Goal: Communication & Community: Answer question/provide support

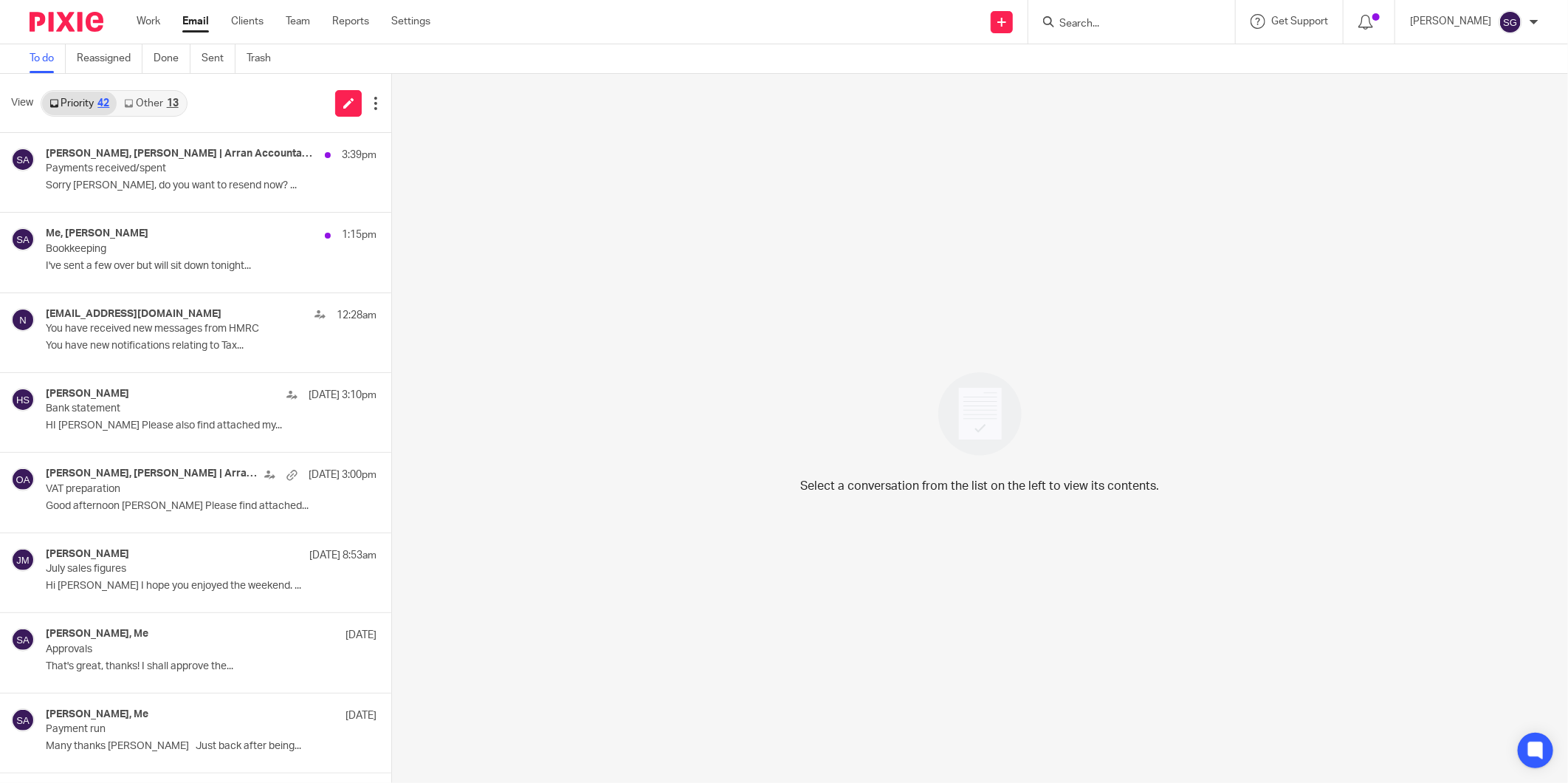
click at [163, 93] on link "Other 13" at bounding box center [151, 104] width 68 height 24
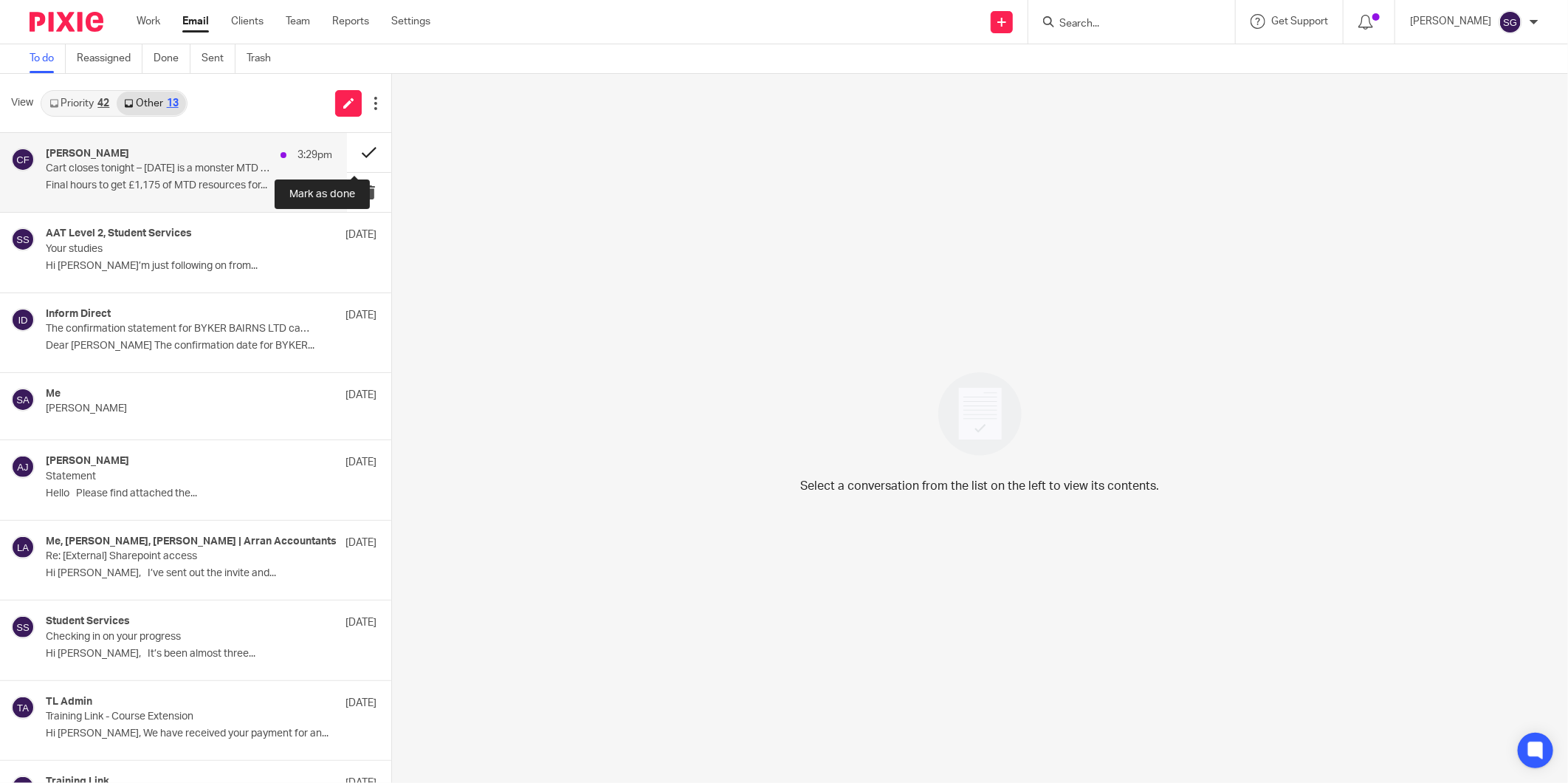
click at [354, 144] on button at bounding box center [369, 153] width 44 height 39
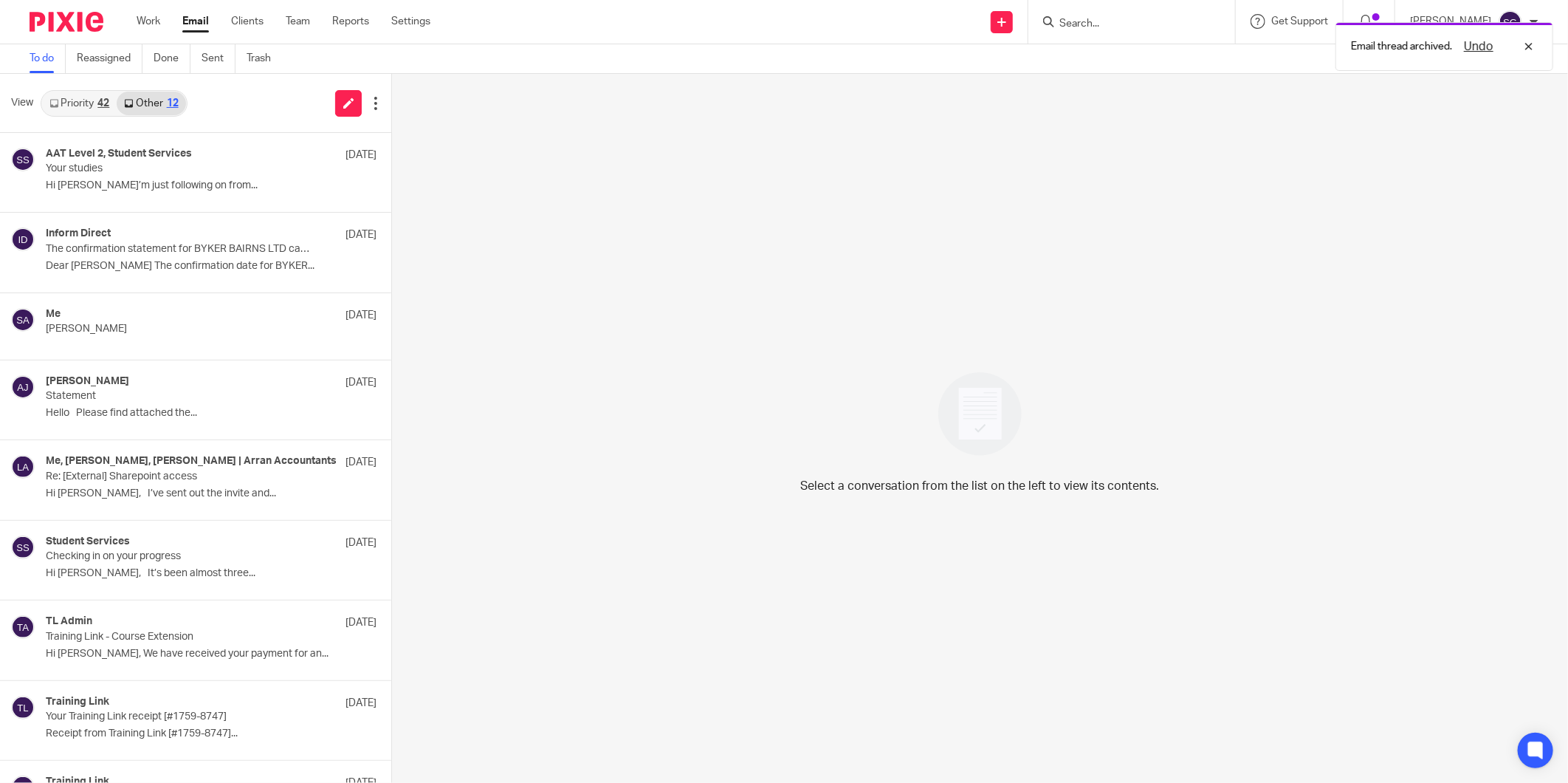
click at [59, 98] on link "Priority 42" at bounding box center [79, 104] width 75 height 24
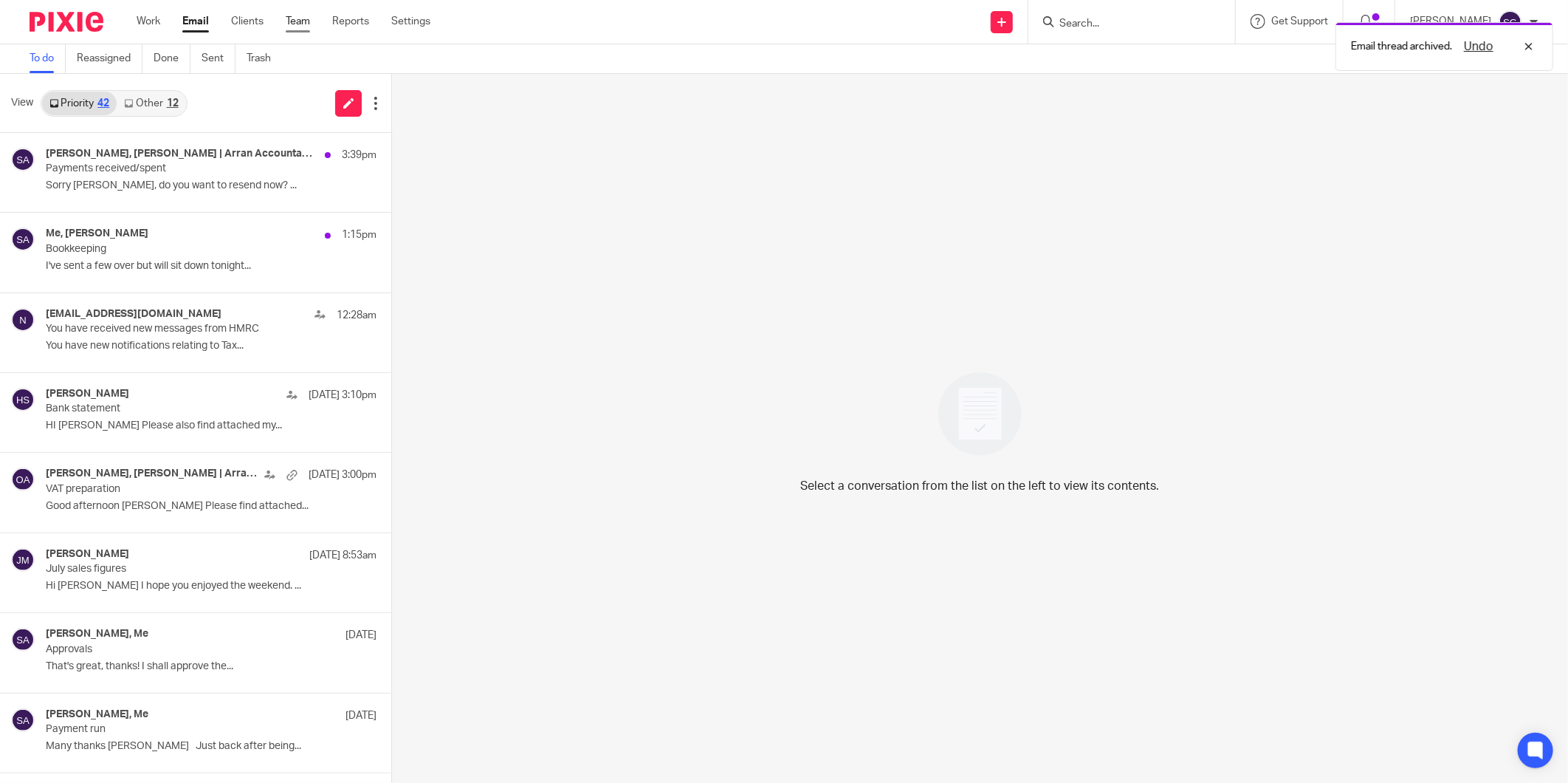
drag, startPoint x: 203, startPoint y: 101, endPoint x: 292, endPoint y: 24, distance: 117.7
click at [210, 101] on div "View Priority 42 Other 12" at bounding box center [195, 104] width 391 height 59
click at [148, 28] on link "Work" at bounding box center [149, 21] width 24 height 15
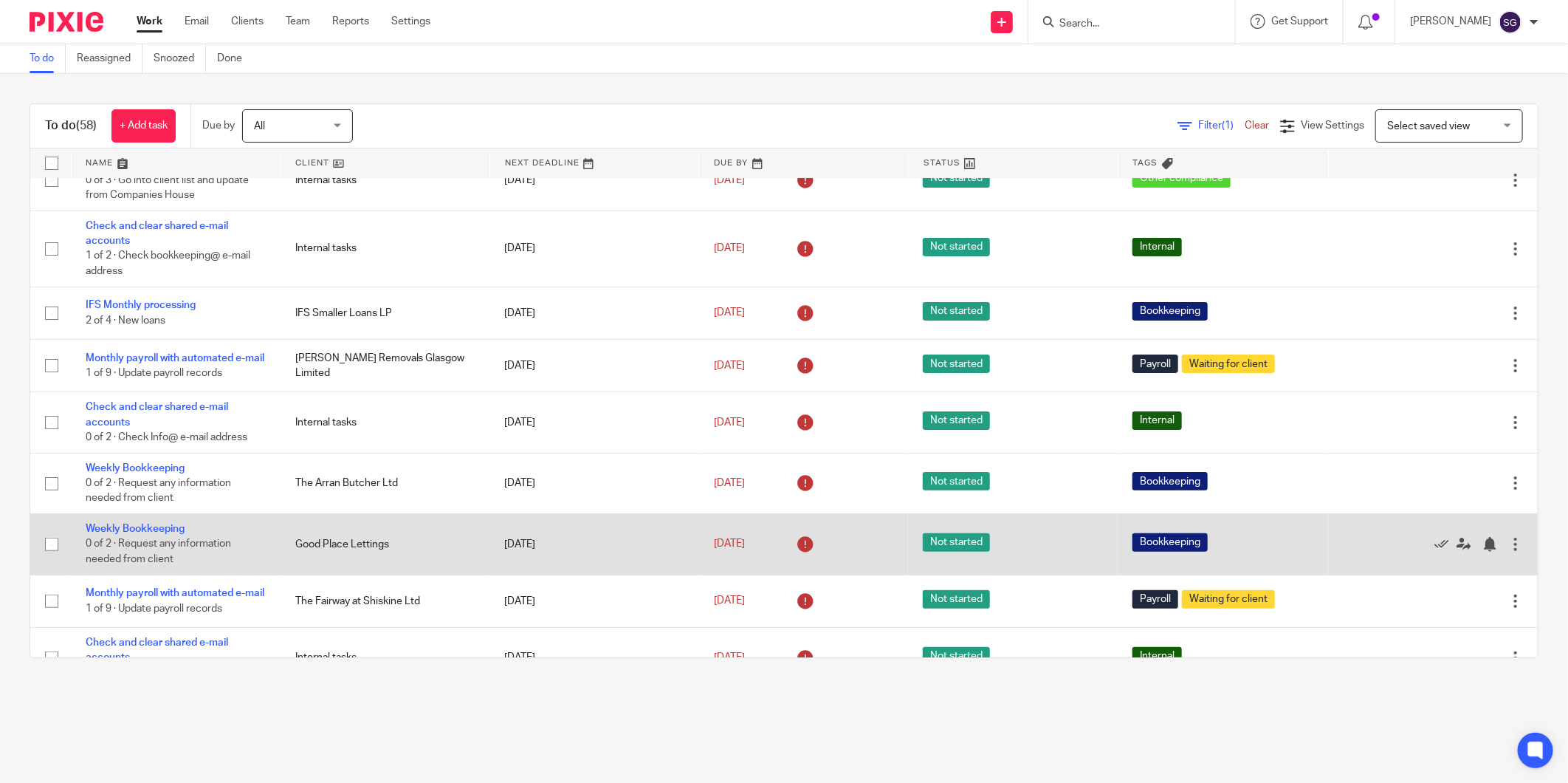
scroll to position [246, 0]
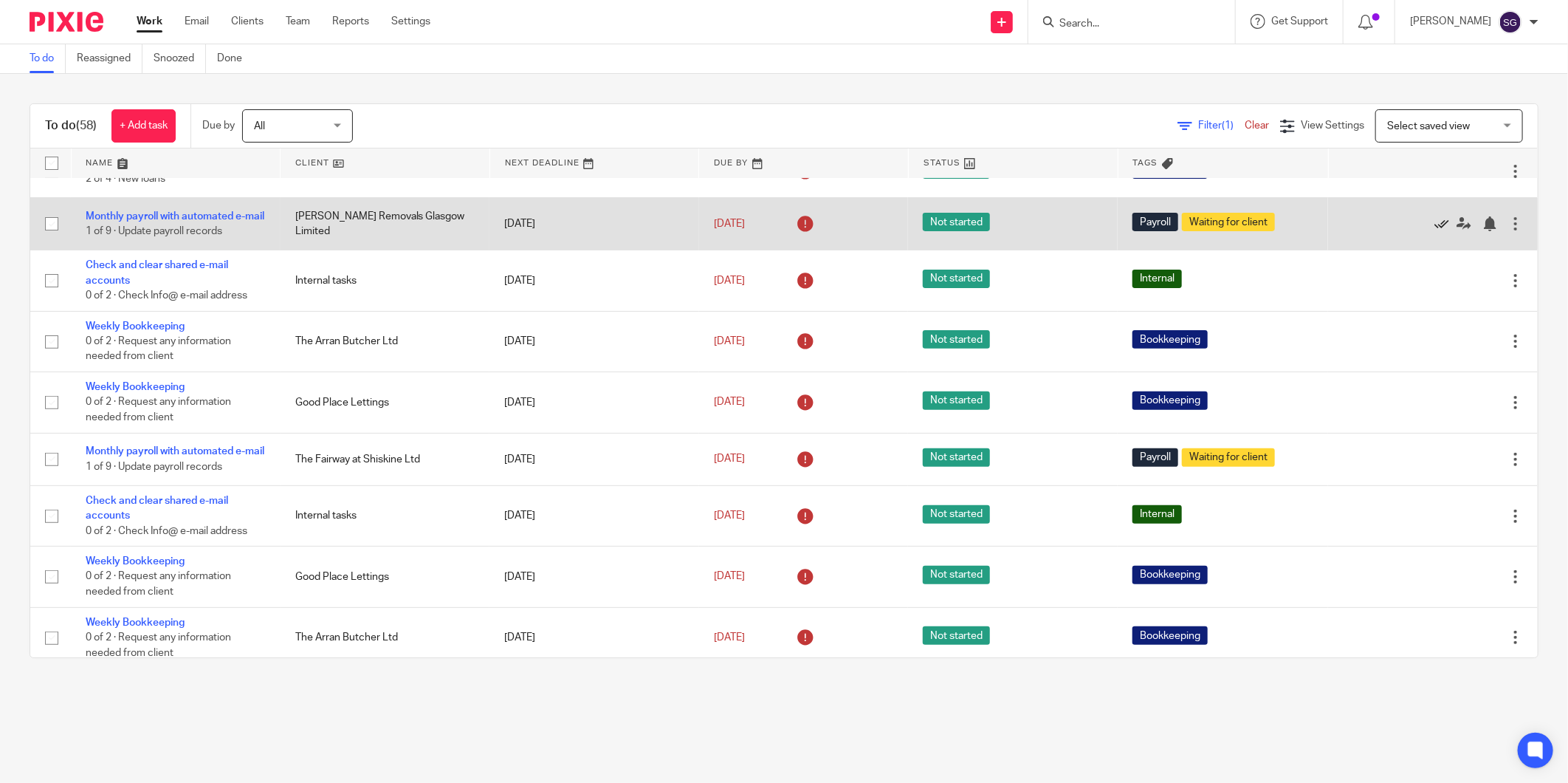
click at [1435, 231] on icon at bounding box center [1442, 224] width 15 height 15
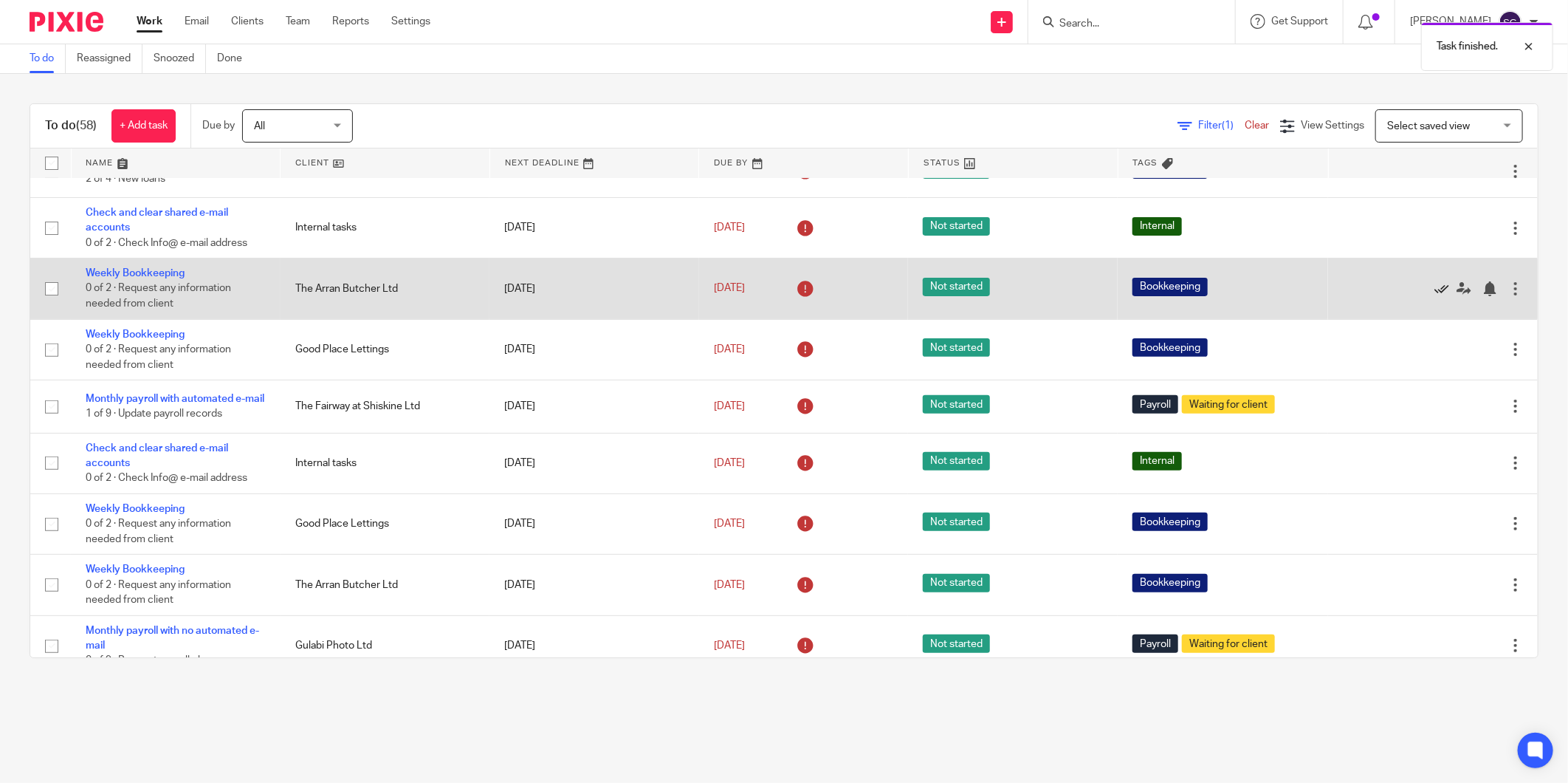
click at [1435, 291] on icon at bounding box center [1442, 289] width 15 height 15
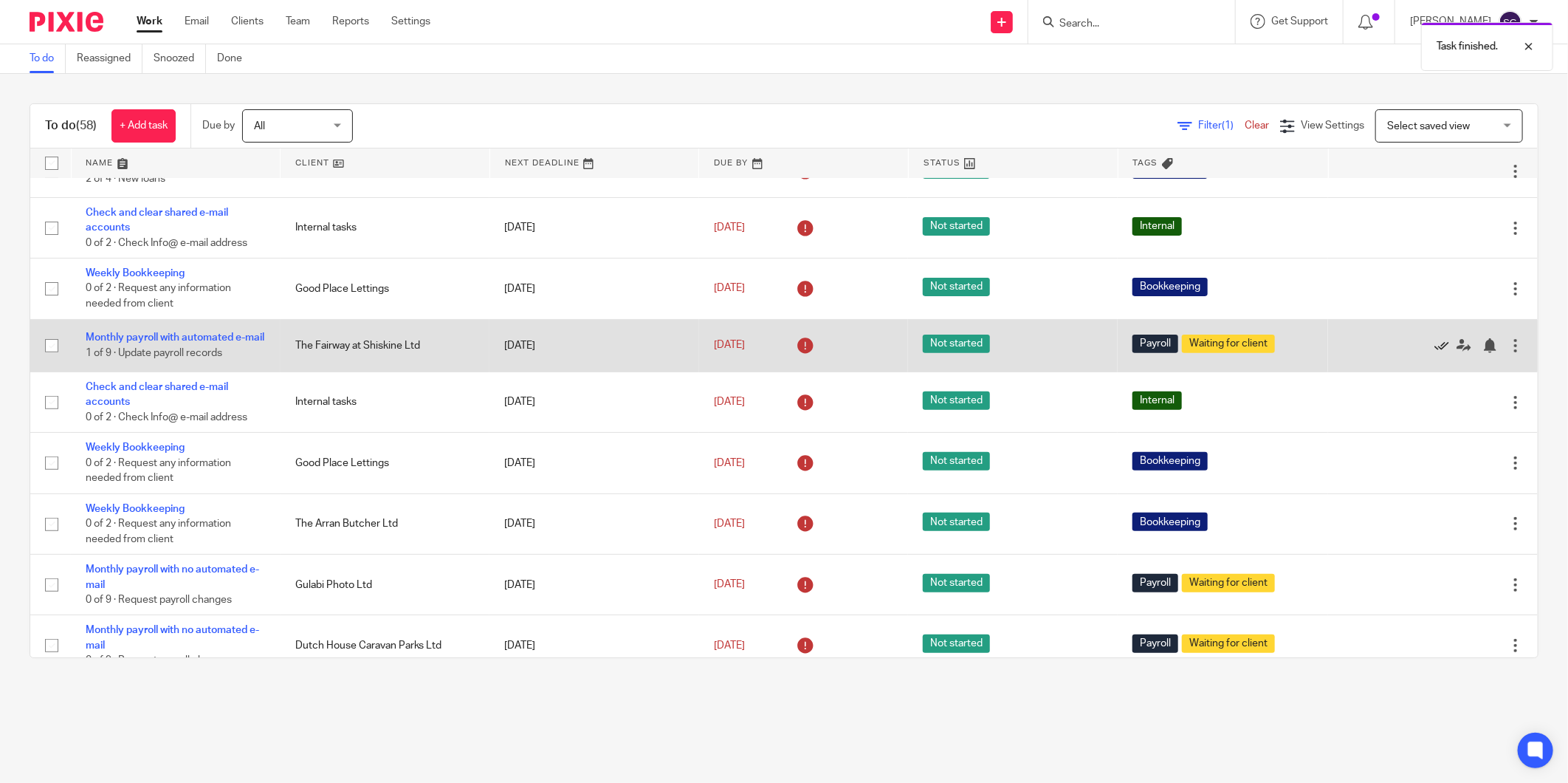
click at [1435, 354] on icon at bounding box center [1442, 346] width 15 height 15
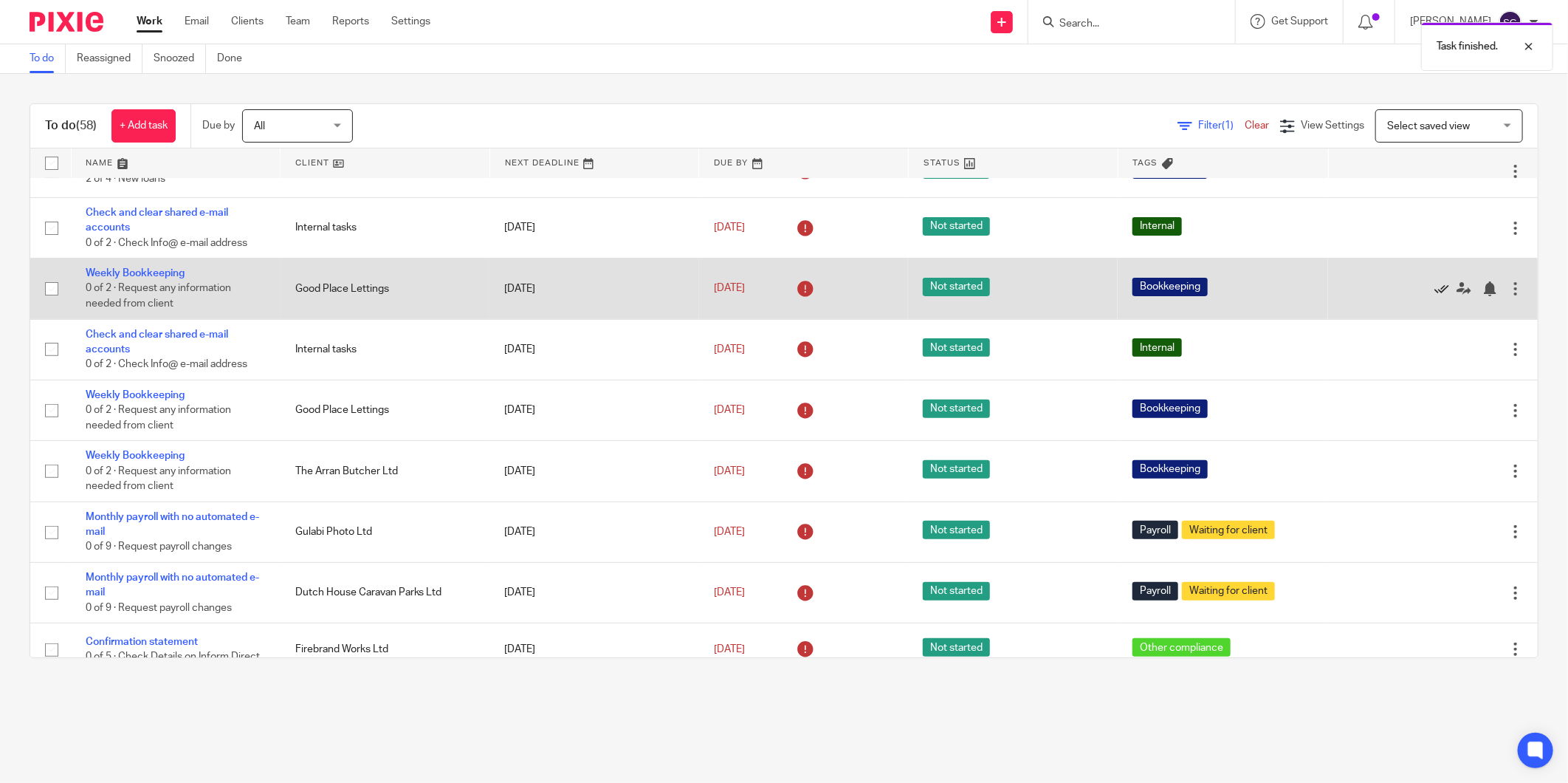
click at [1435, 291] on icon at bounding box center [1442, 289] width 15 height 15
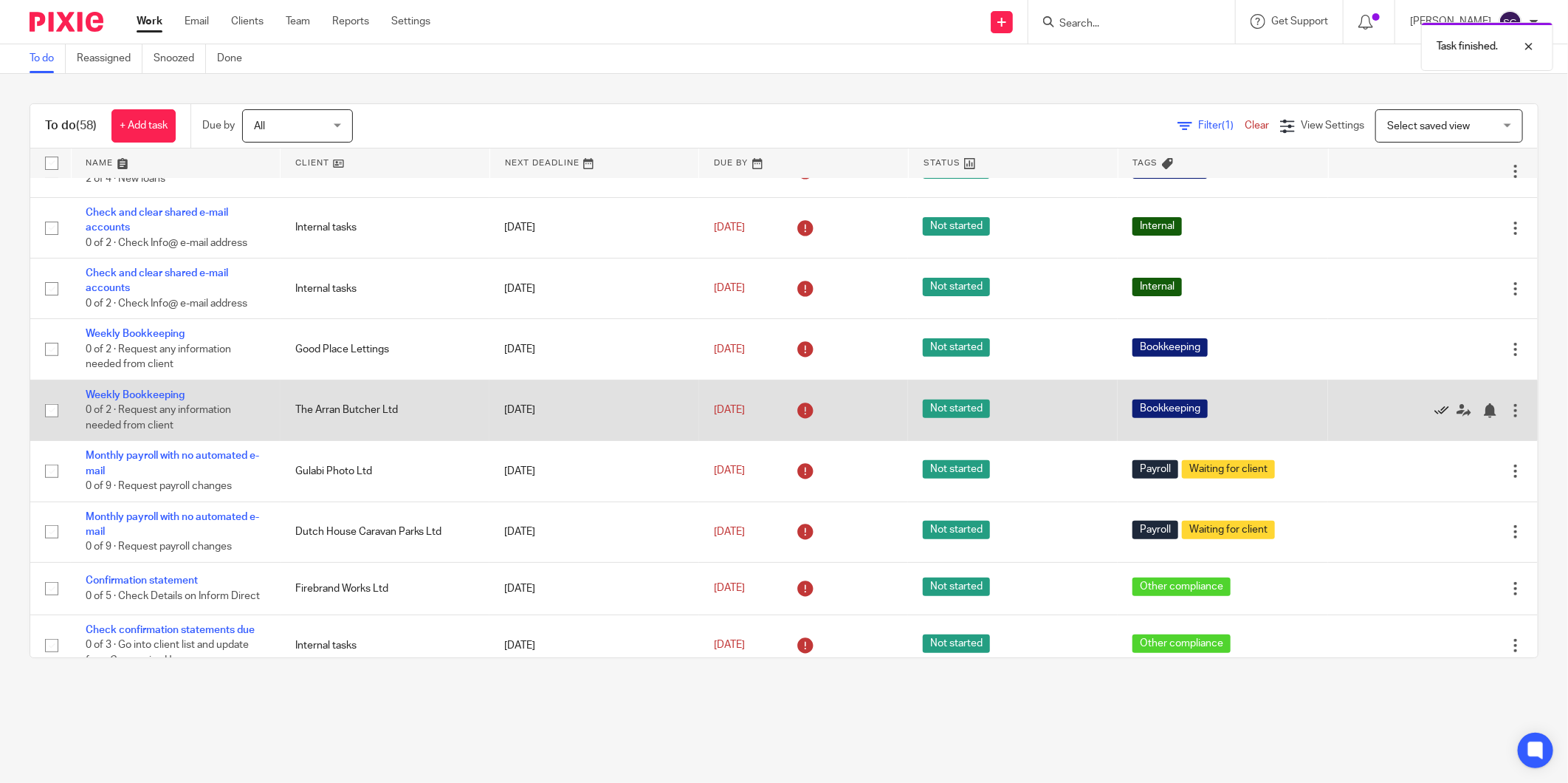
click at [1435, 416] on icon at bounding box center [1442, 411] width 15 height 15
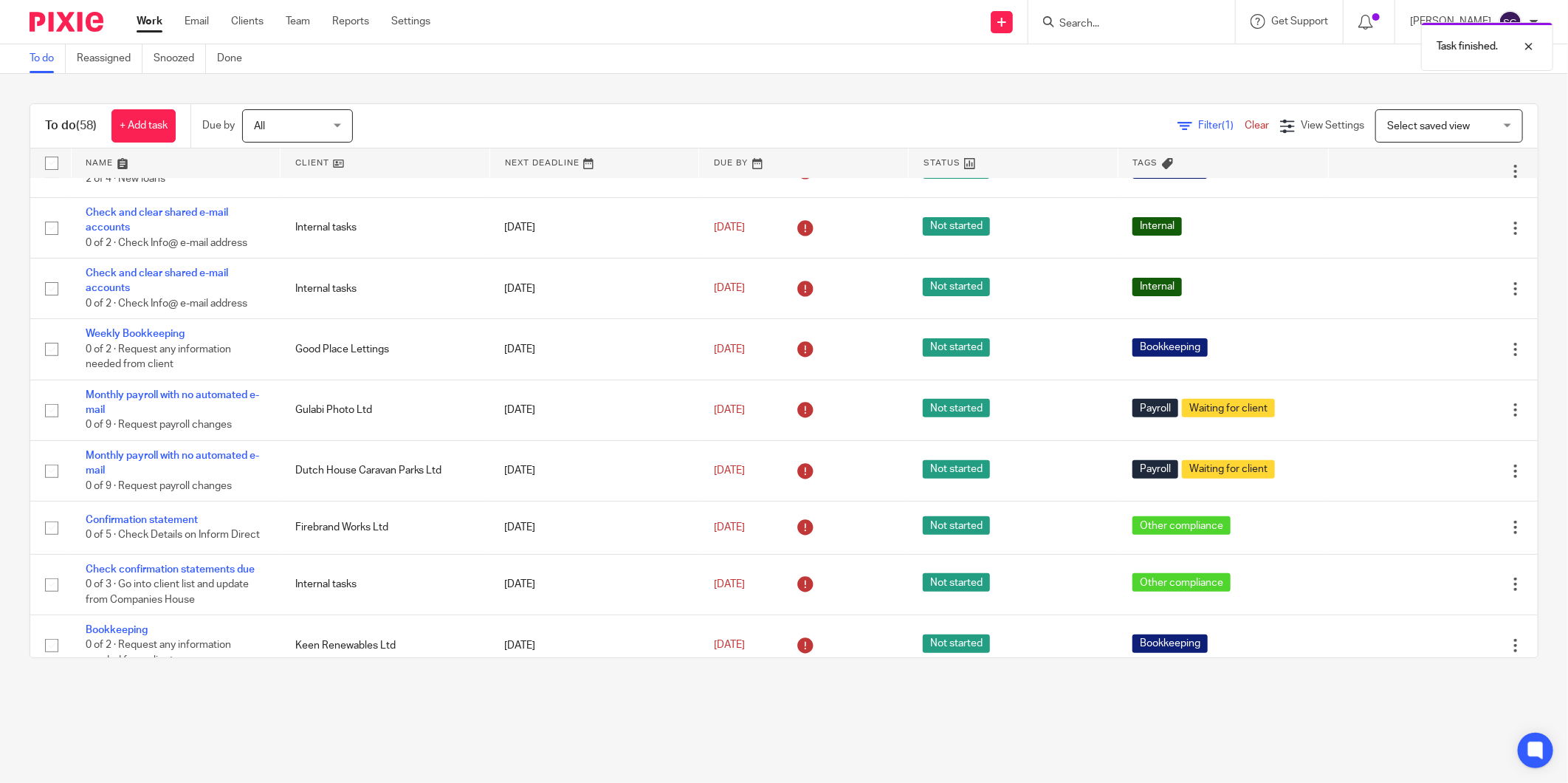
click at [1435, 416] on icon at bounding box center [1442, 411] width 15 height 15
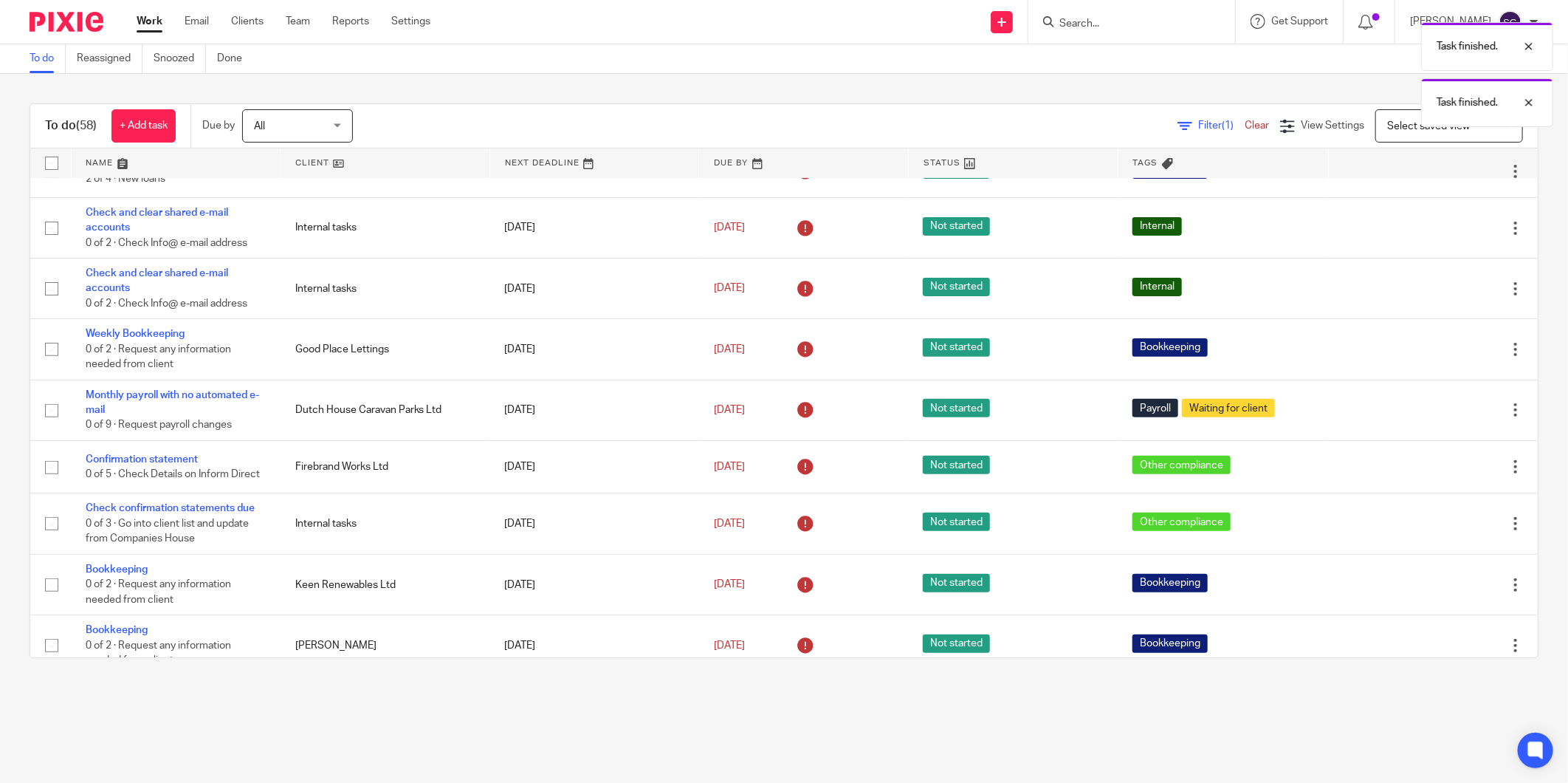
click at [1435, 416] on icon at bounding box center [1442, 411] width 15 height 15
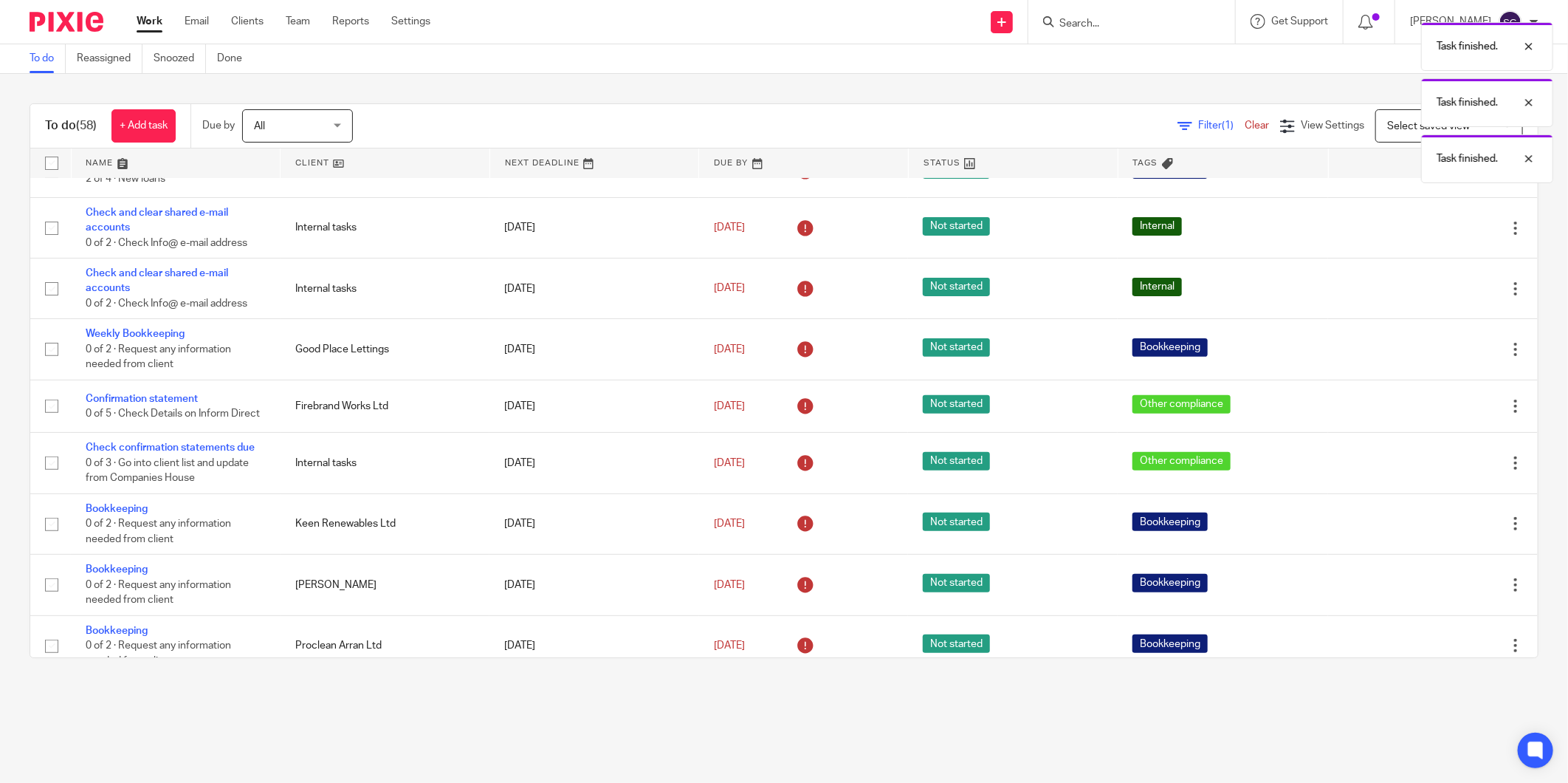
click at [1435, 414] on icon at bounding box center [1442, 406] width 15 height 15
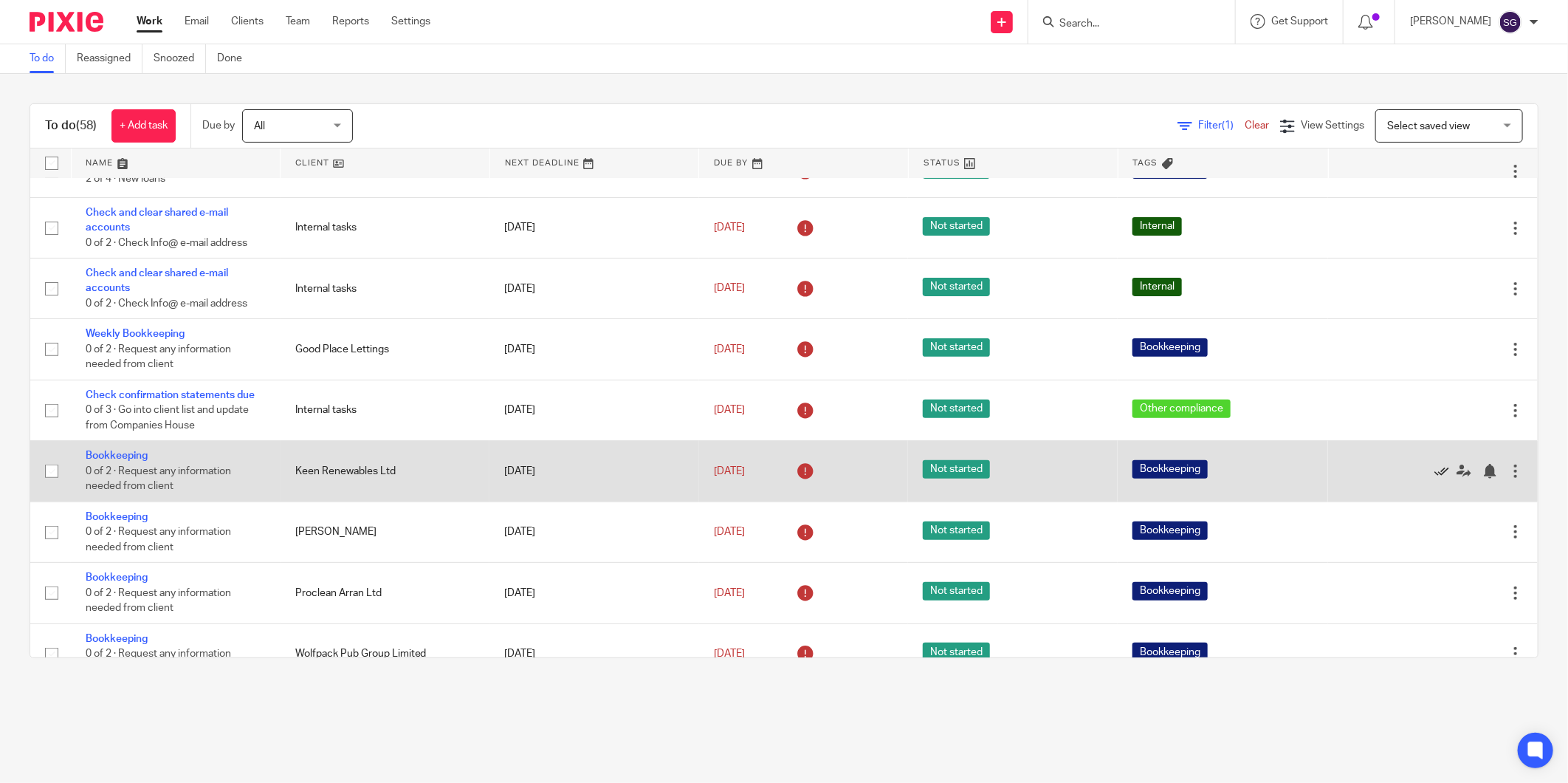
click at [1435, 476] on icon at bounding box center [1442, 471] width 15 height 15
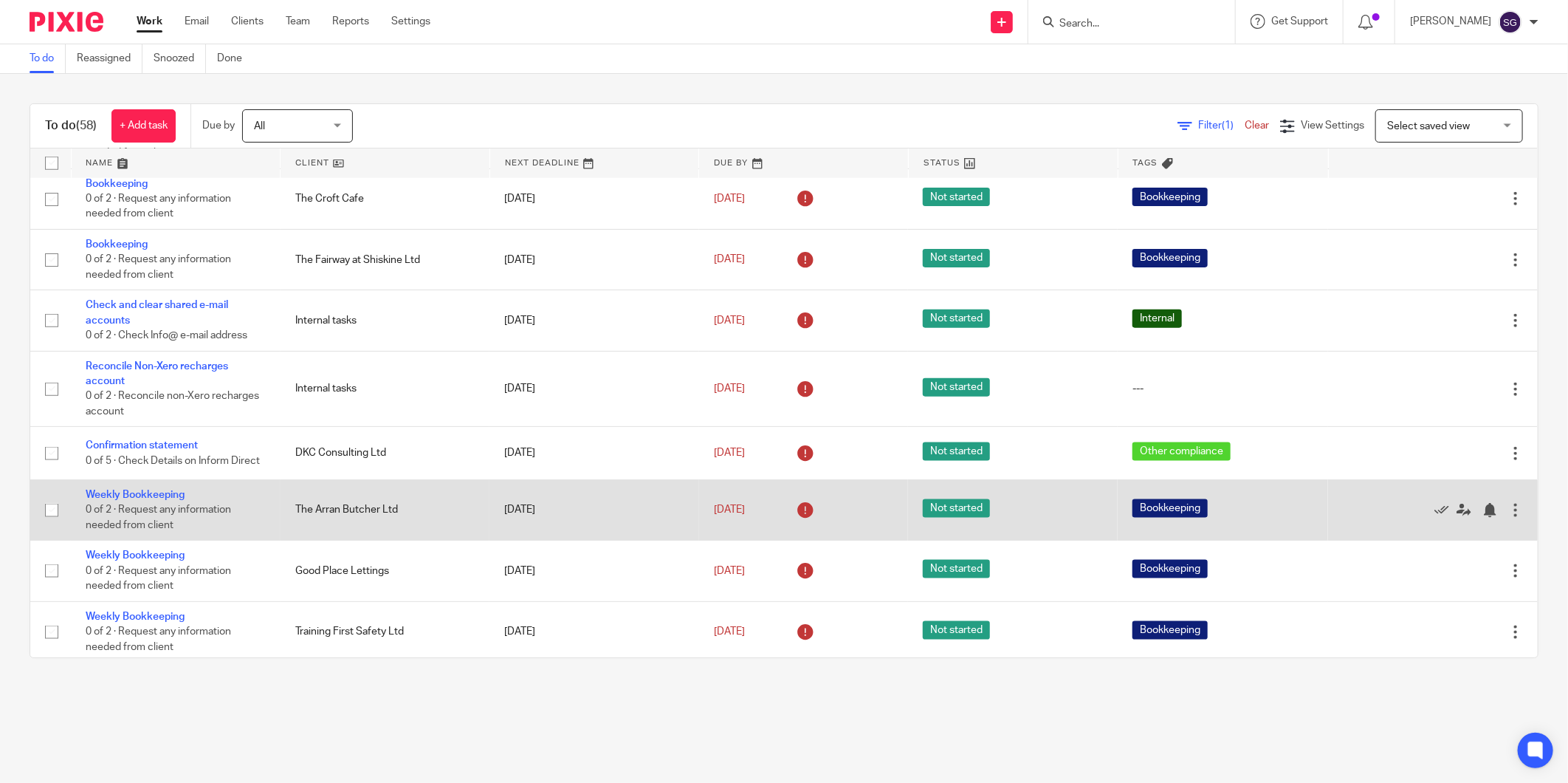
scroll to position [1231, 0]
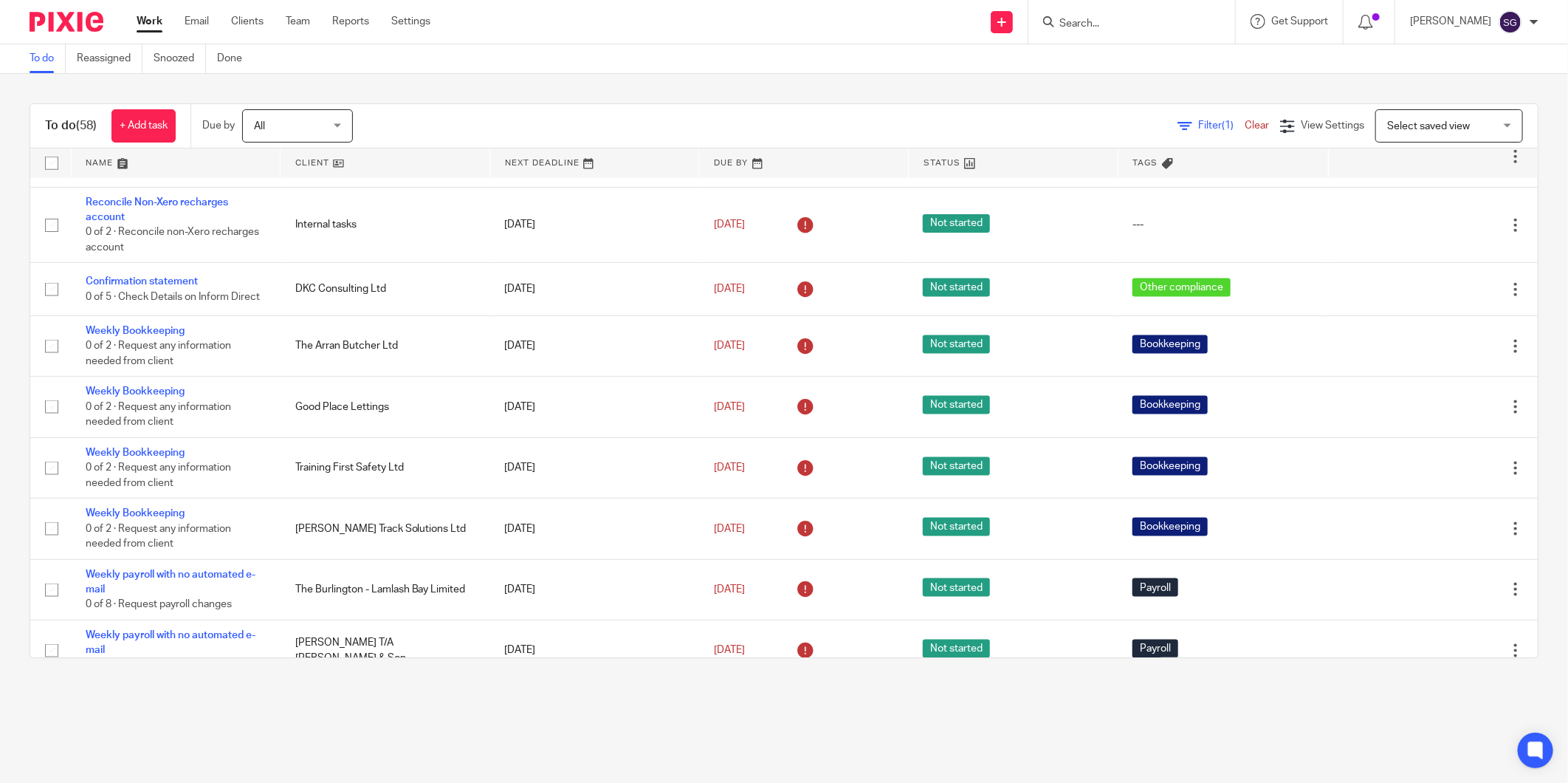
drag, startPoint x: 194, startPoint y: 15, endPoint x: 210, endPoint y: 6, distance: 18.4
click at [194, 15] on link "Email" at bounding box center [197, 21] width 24 height 15
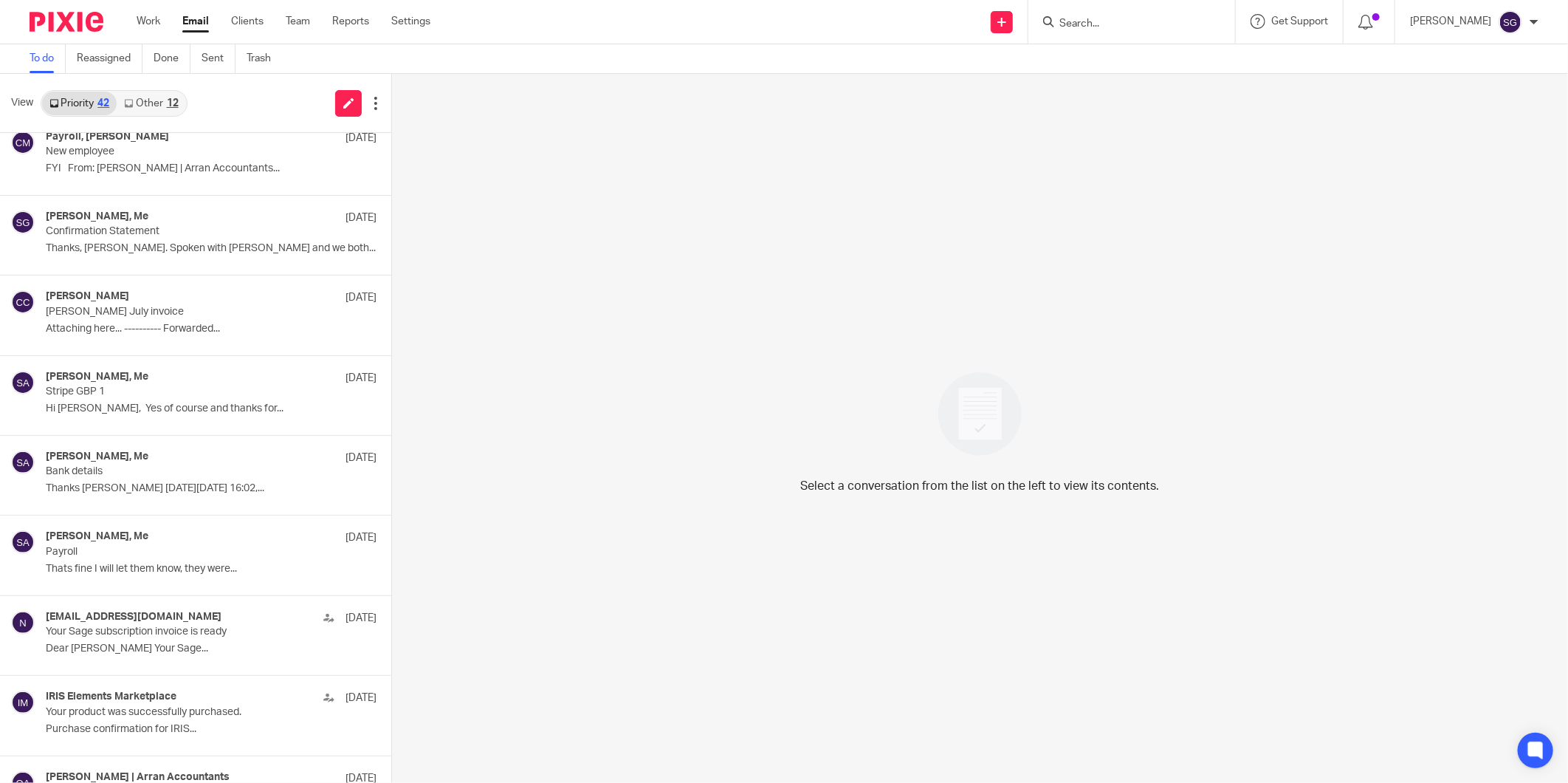
scroll to position [1067, 0]
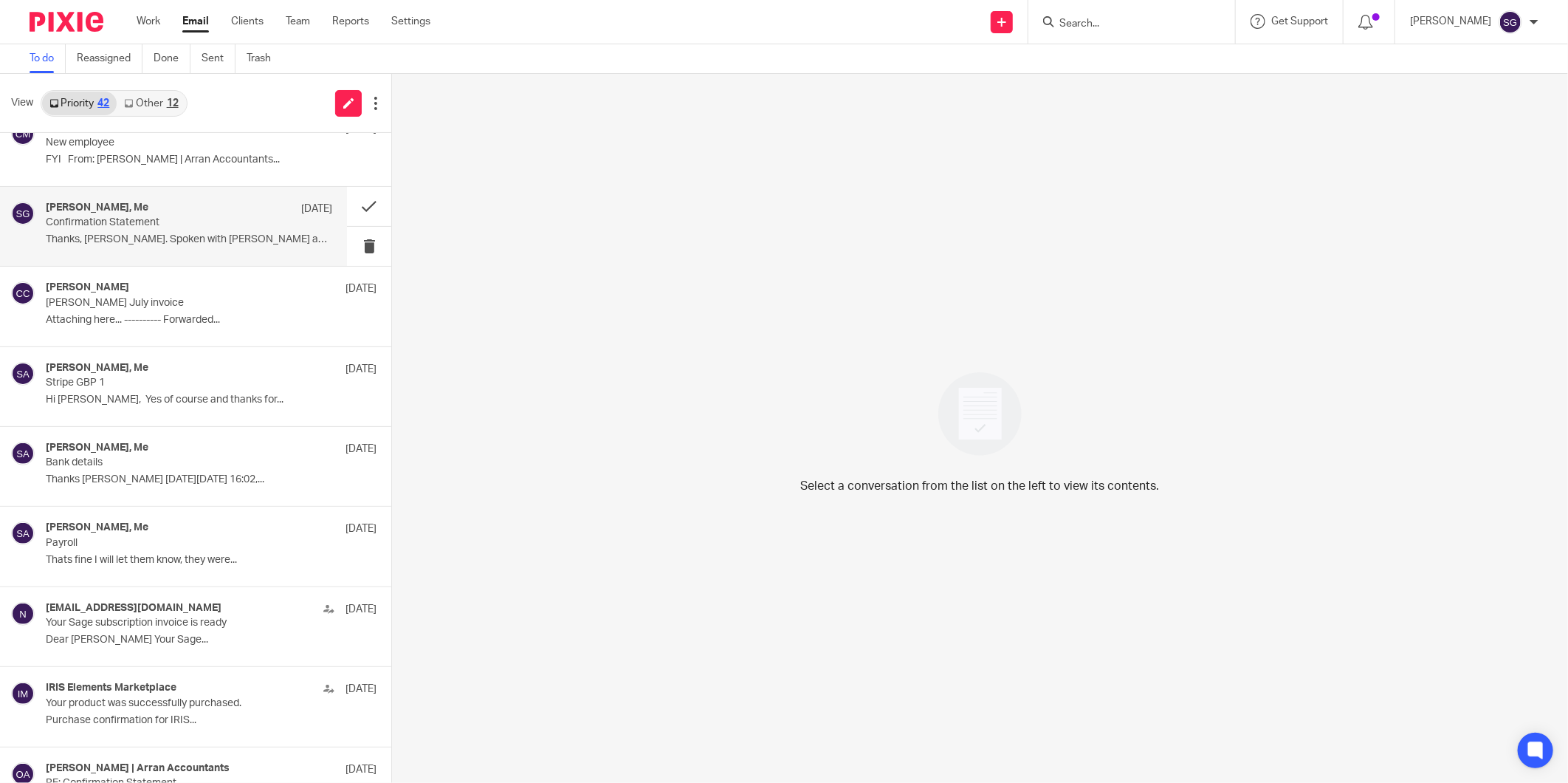
click at [183, 204] on div "[PERSON_NAME], Me [DATE]" at bounding box center [189, 209] width 287 height 15
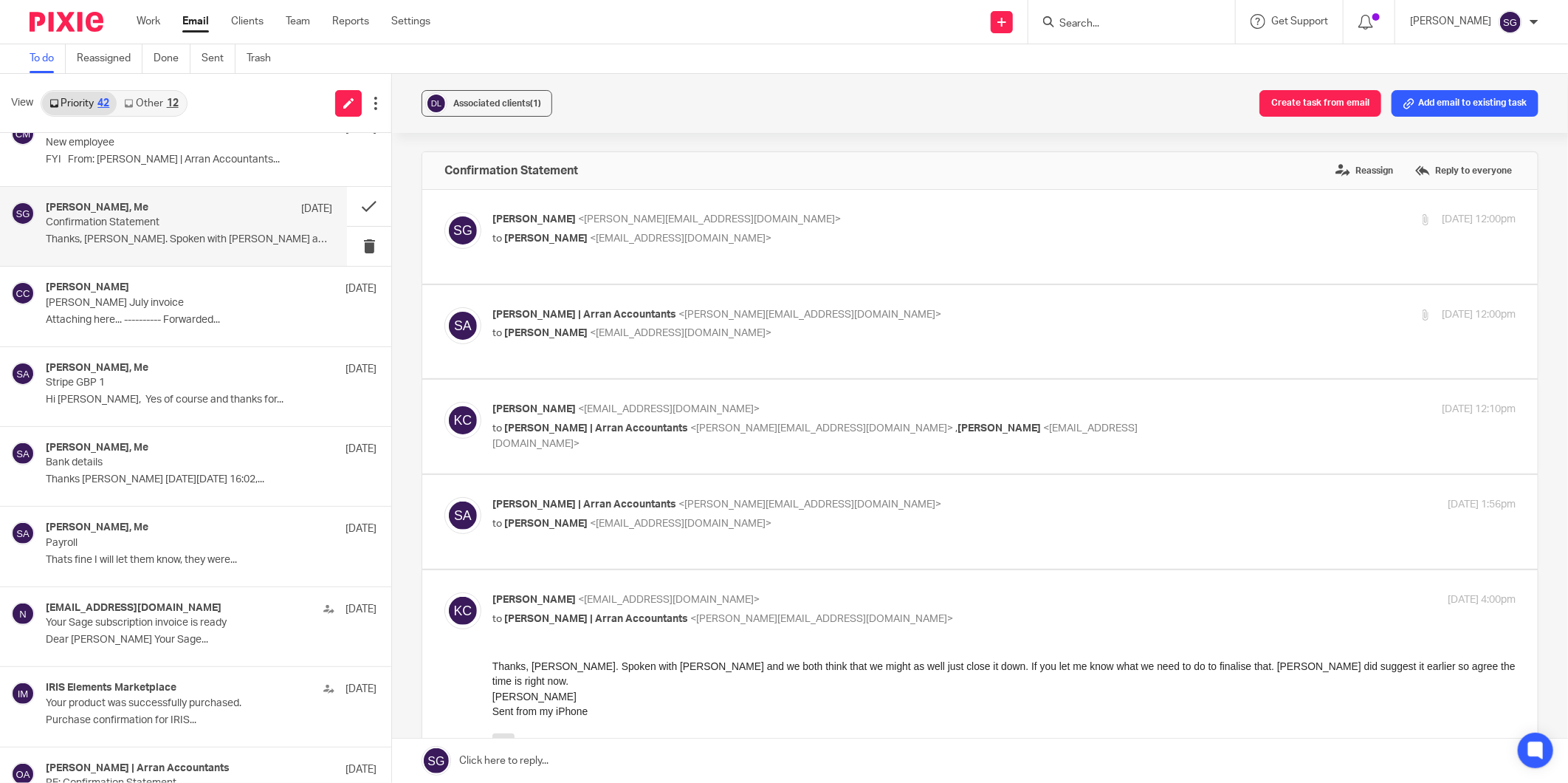
scroll to position [0, 0]
click at [581, 242] on span "David Kenneth Cunningham" at bounding box center [546, 238] width 83 height 10
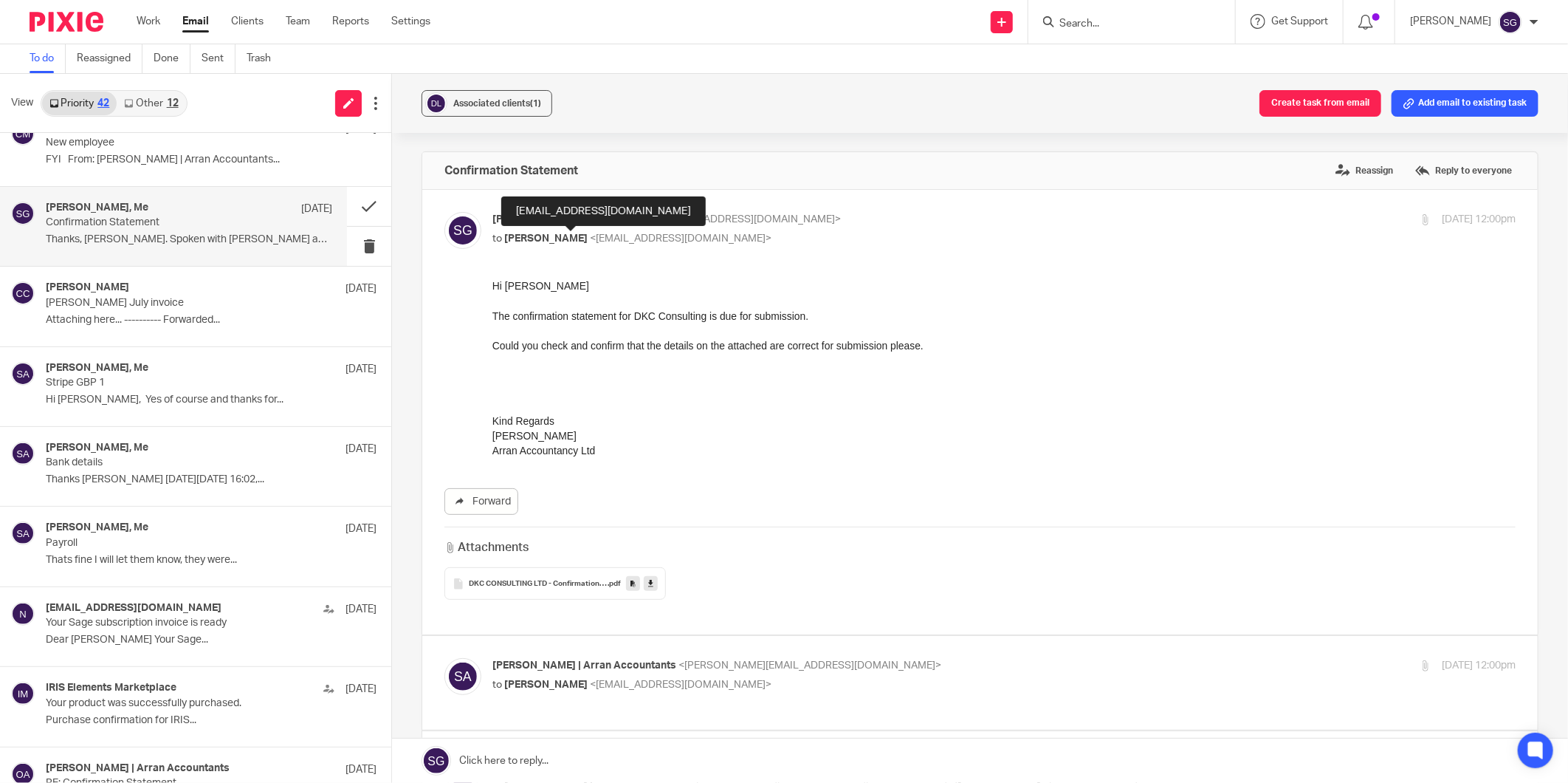
click at [581, 242] on span "David Kenneth Cunningham" at bounding box center [546, 238] width 83 height 10
checkbox input "false"
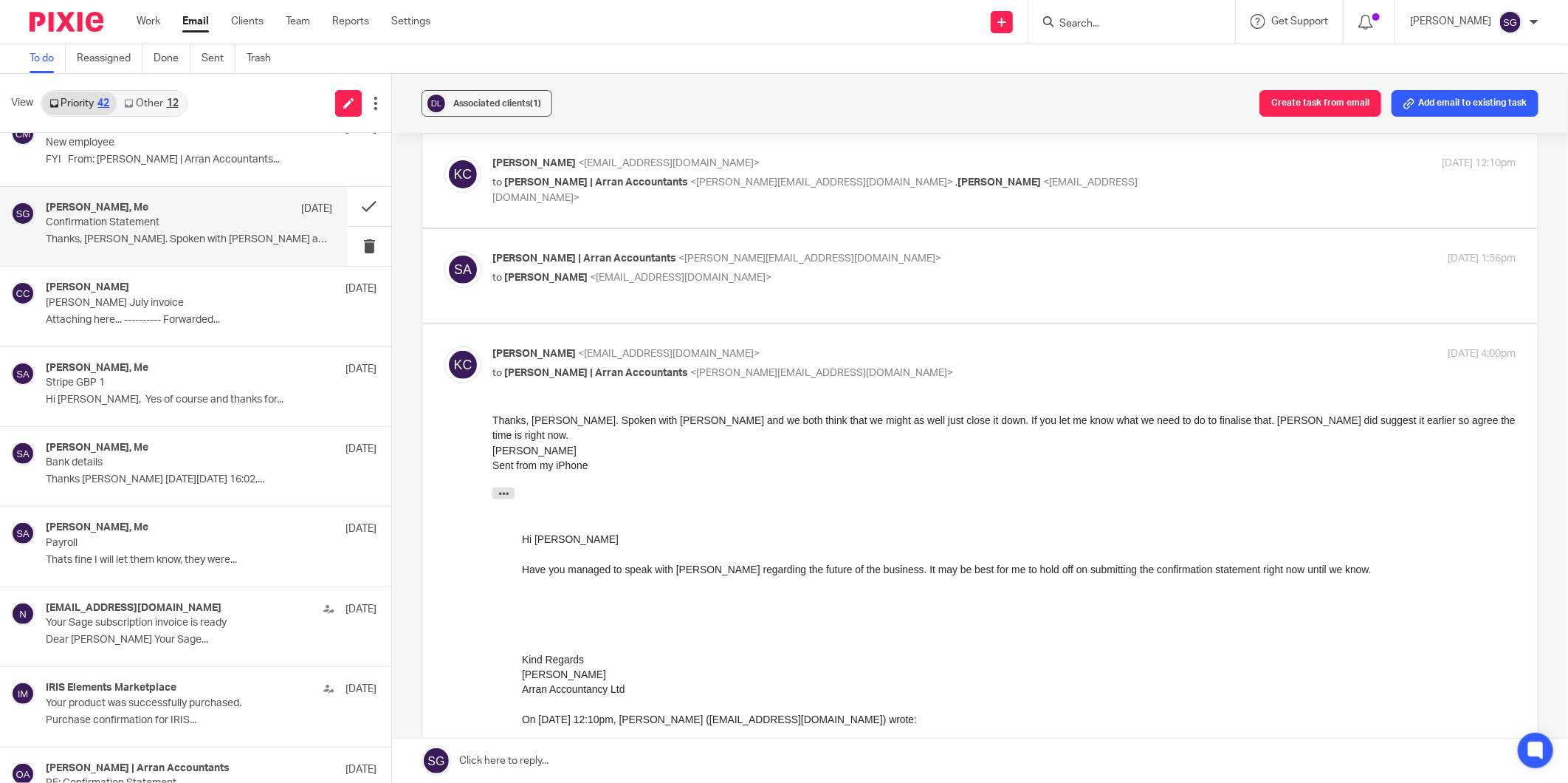
scroll to position [328, 0]
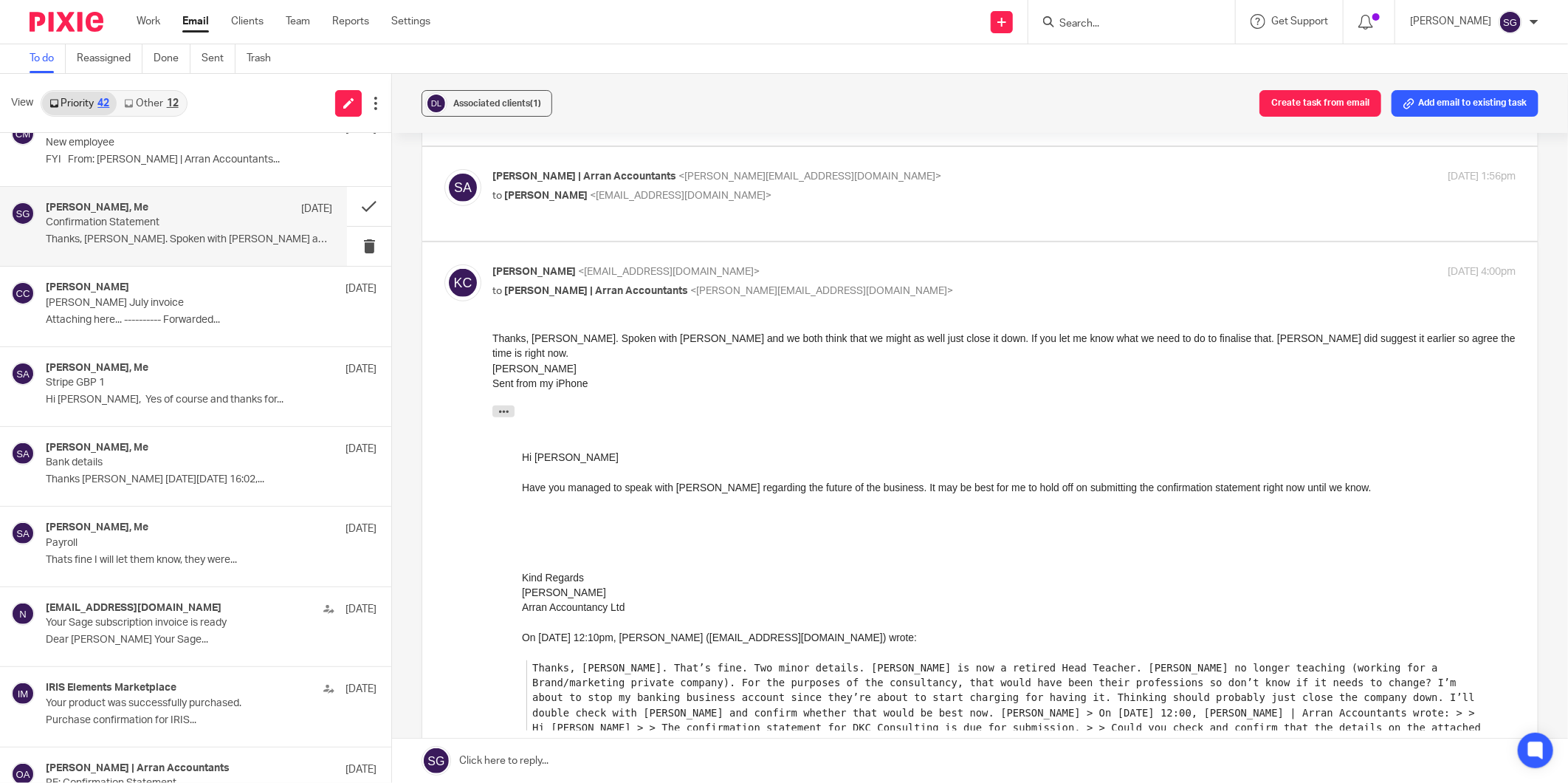
click at [721, 771] on link at bounding box center [981, 761] width 1177 height 44
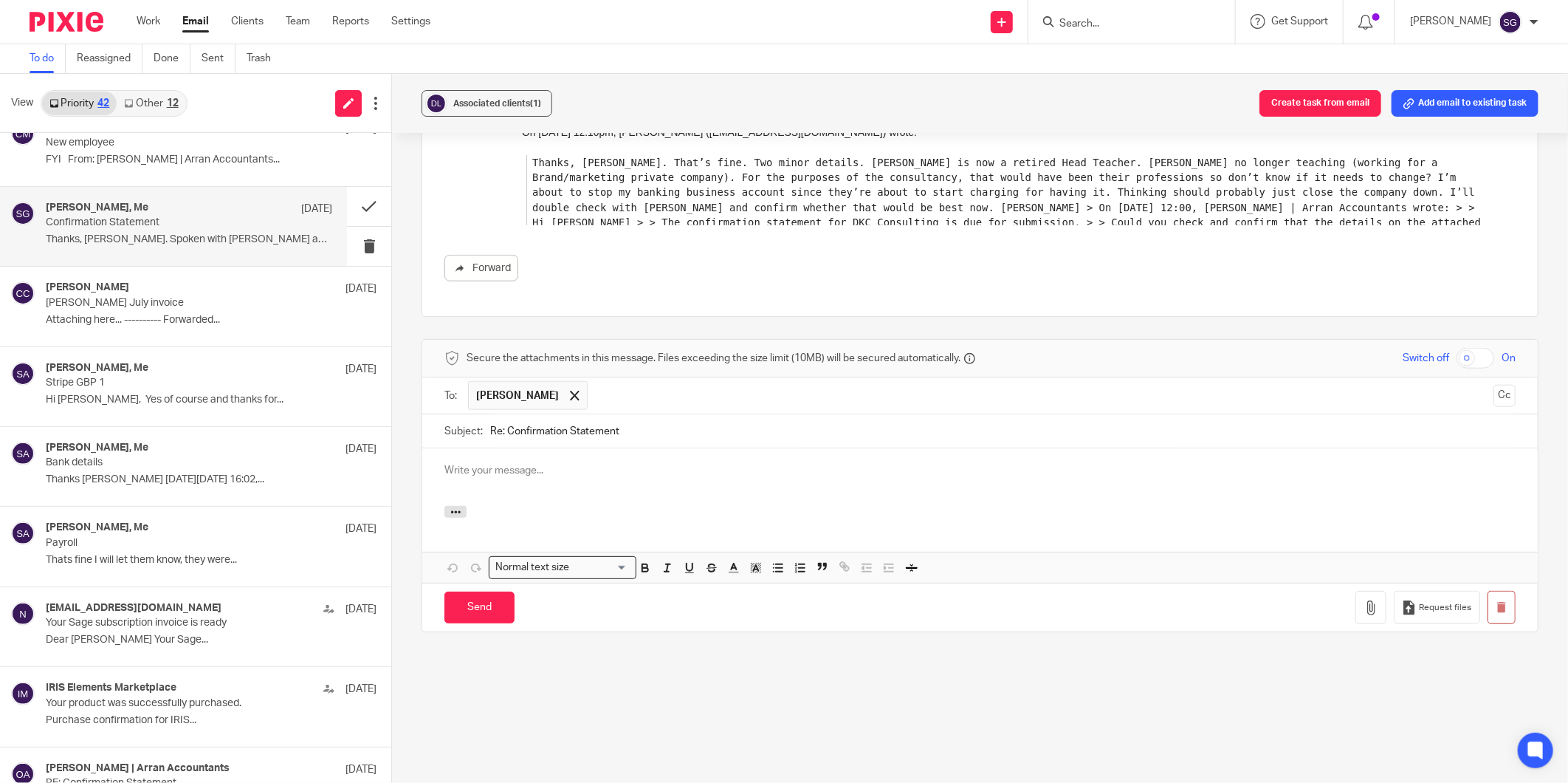
scroll to position [0, 0]
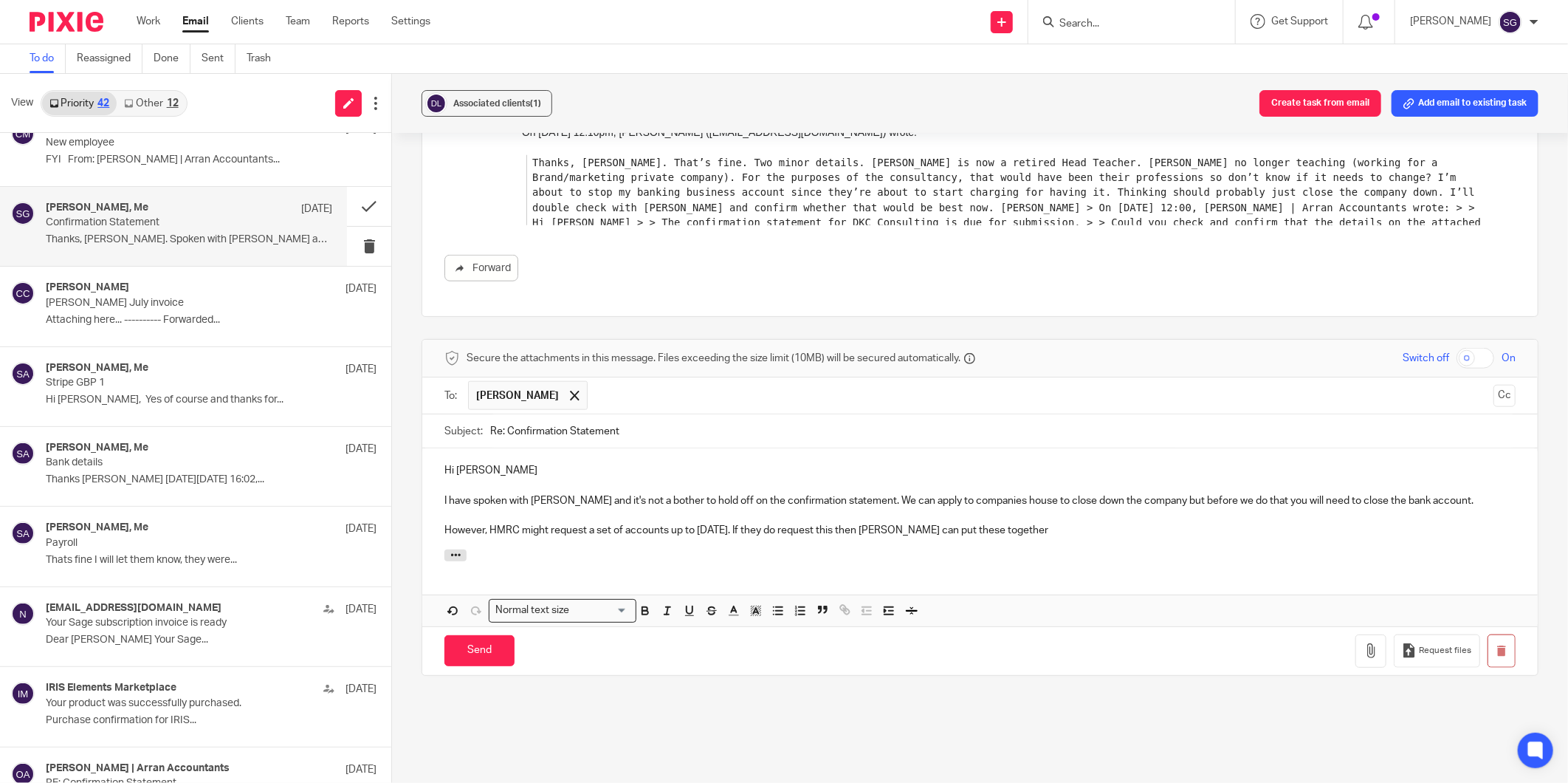
drag, startPoint x: 775, startPoint y: 551, endPoint x: 714, endPoint y: 529, distance: 64.8
click at [714, 523] on p at bounding box center [981, 516] width 1071 height 15
click at [1046, 538] on p "However, HMRC might request a set of accounts up to 31st July 2025. If they do …" at bounding box center [981, 530] width 1071 height 15
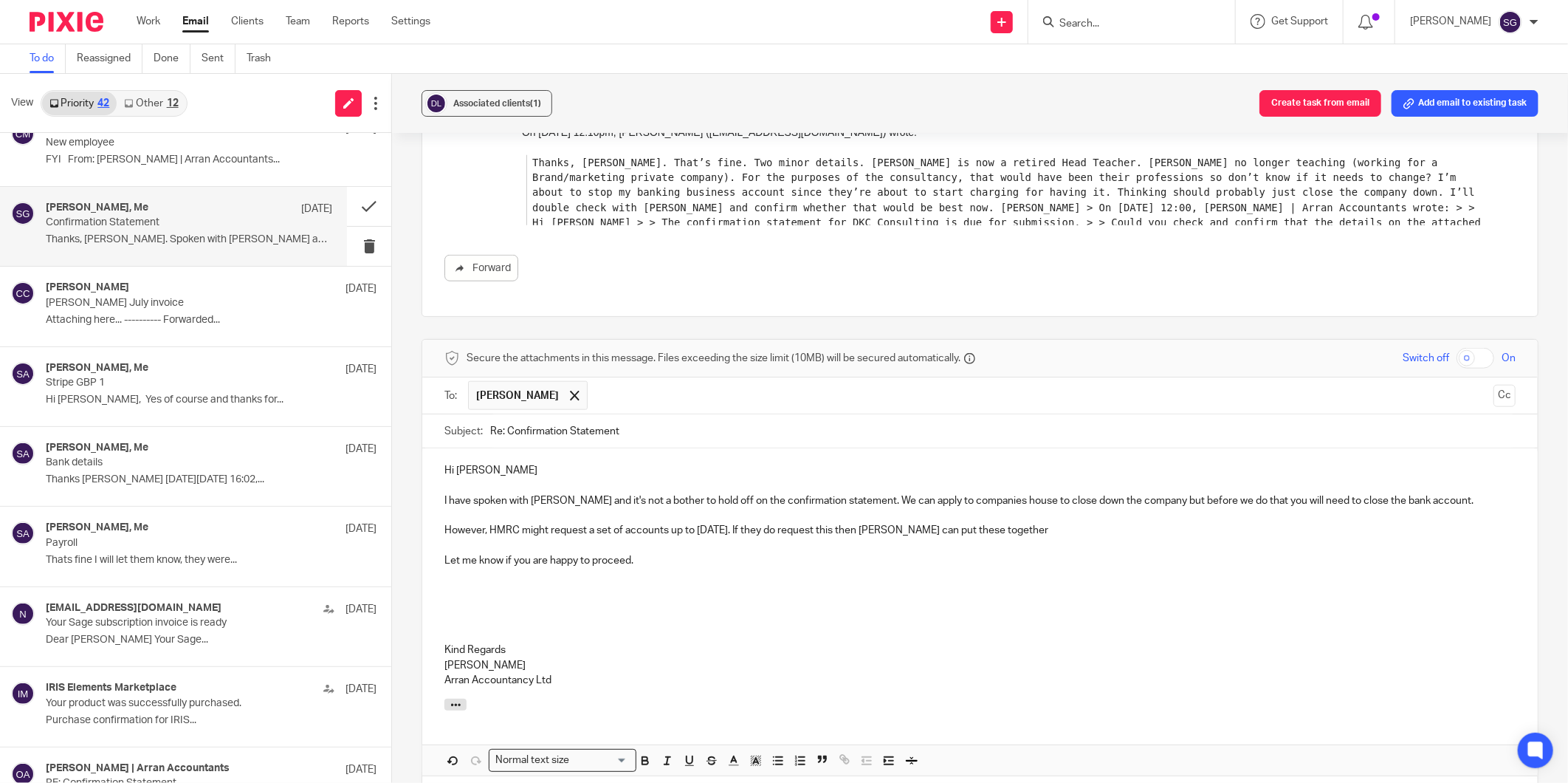
click at [651, 568] on p "Let me know if you are happy to proceed." at bounding box center [981, 561] width 1071 height 15
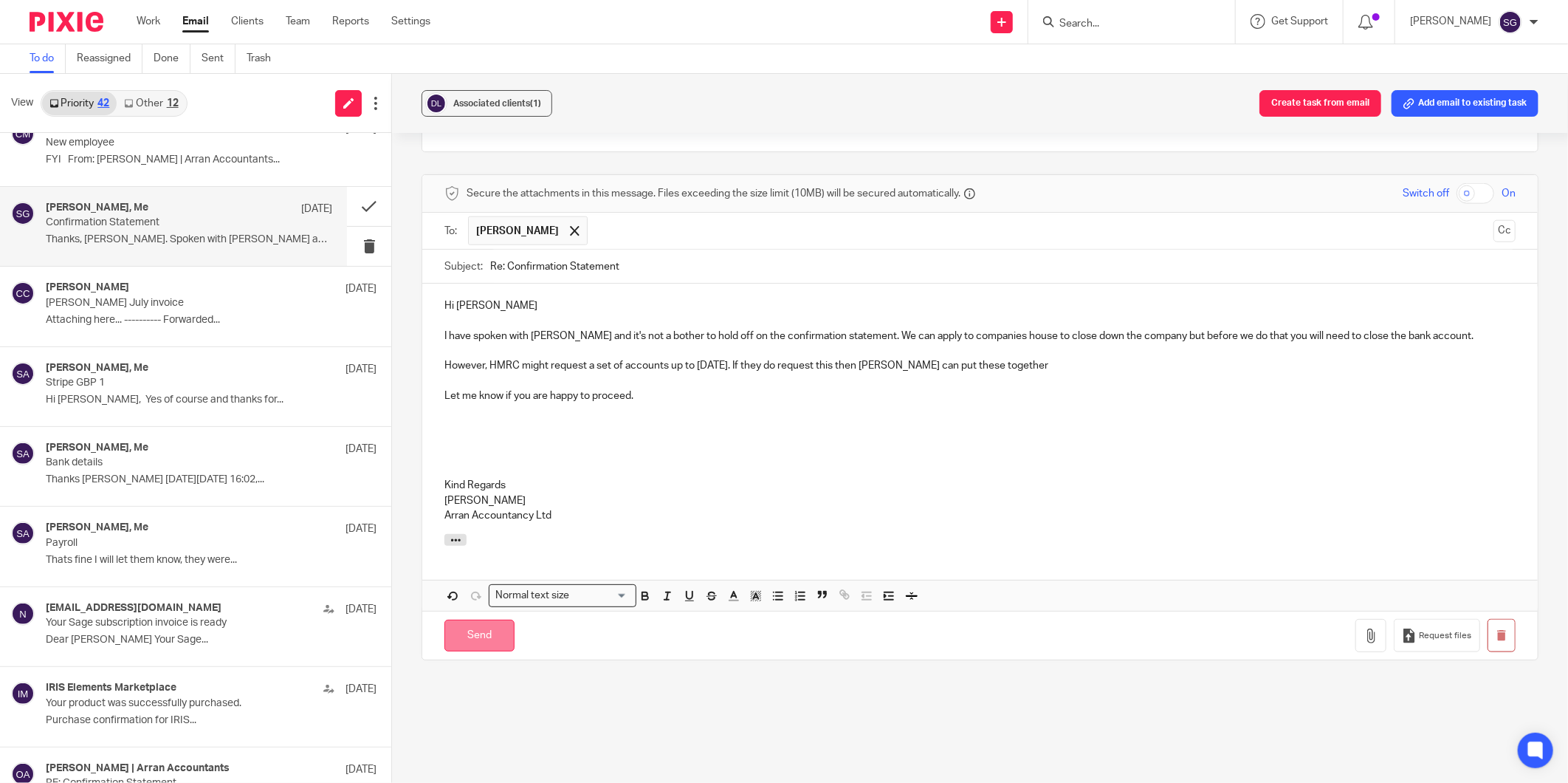
click at [470, 652] on input "Send" at bounding box center [480, 636] width 70 height 31
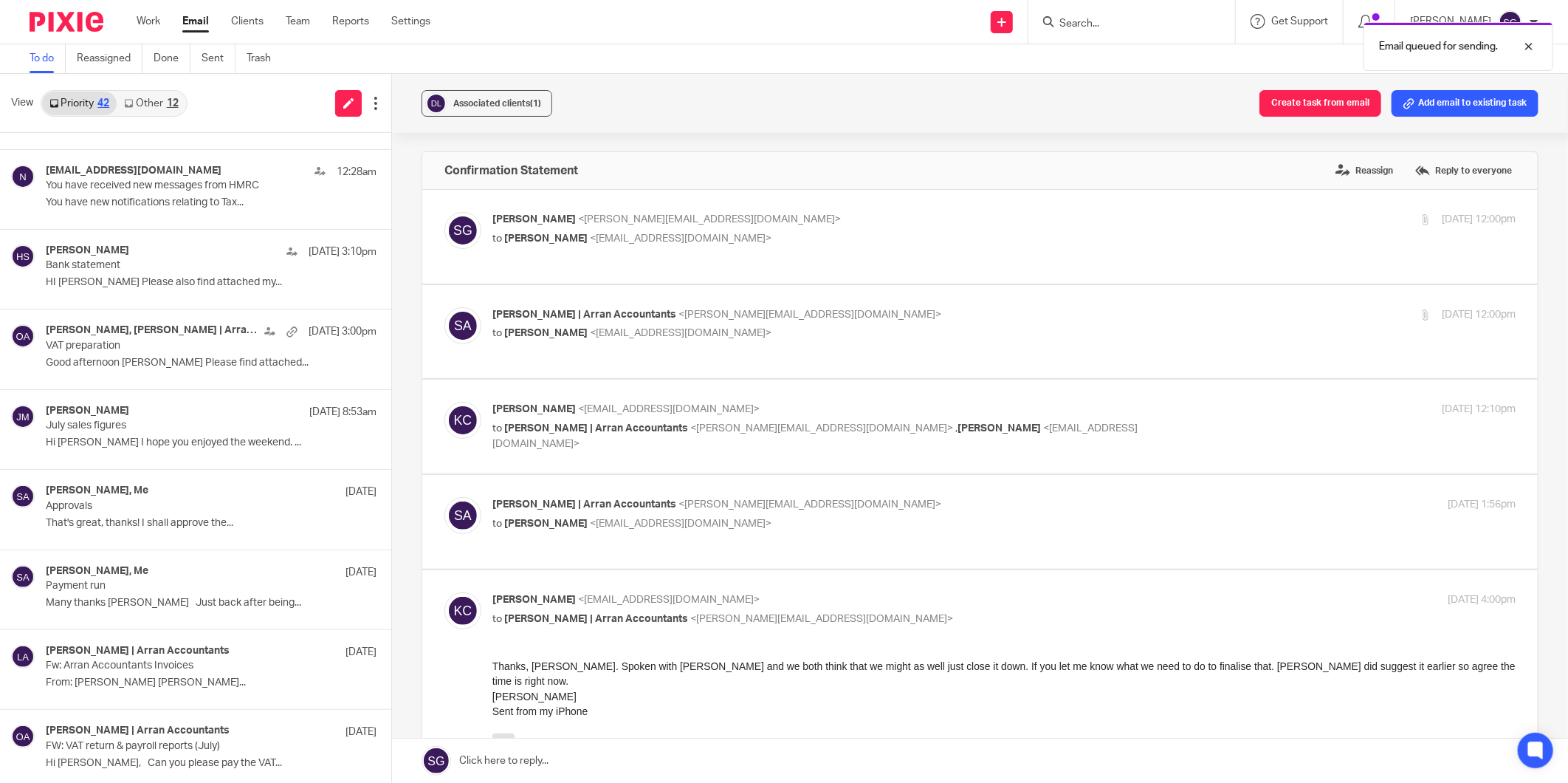
scroll to position [0, 0]
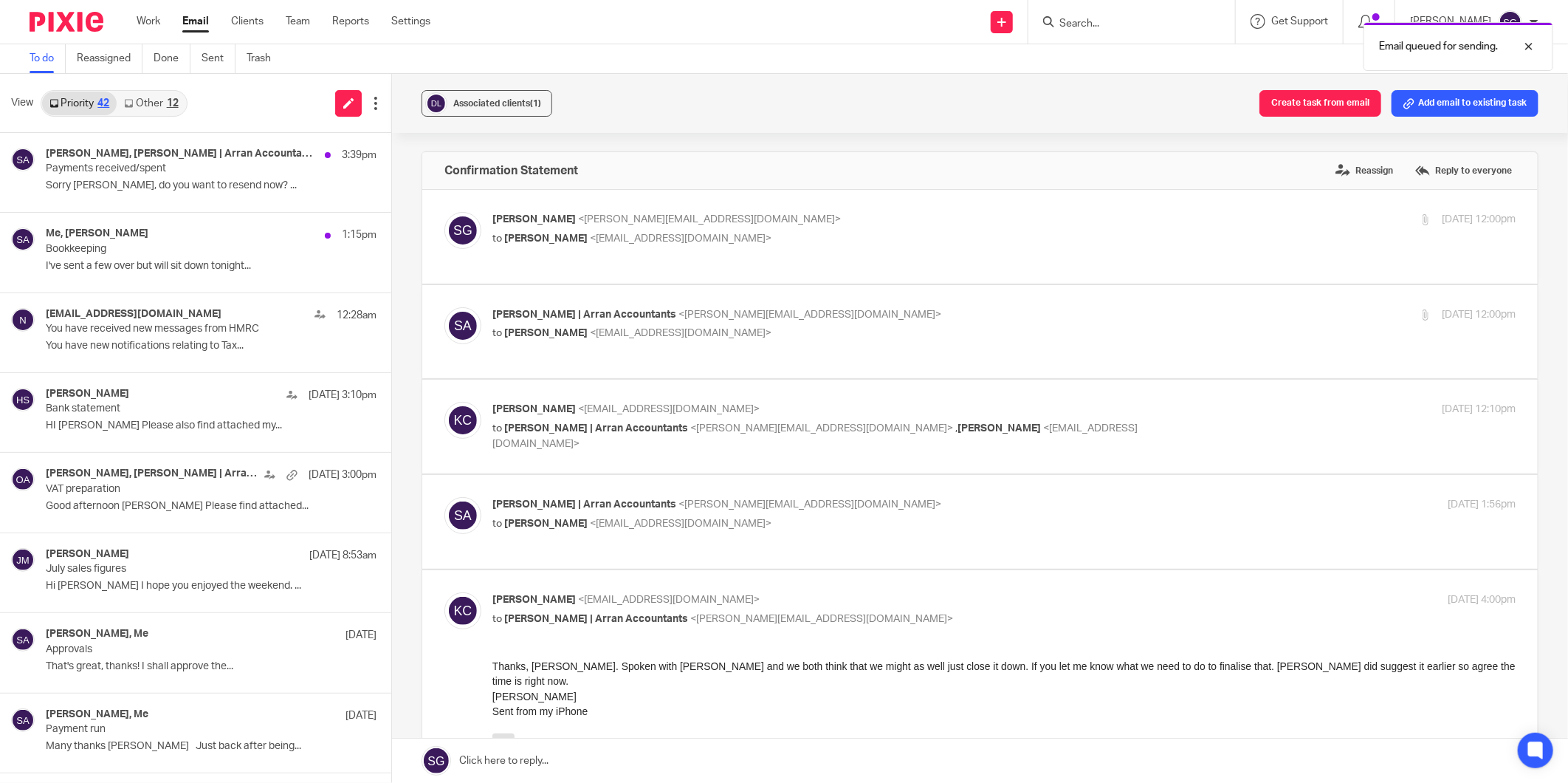
drag, startPoint x: 163, startPoint y: 104, endPoint x: 144, endPoint y: 106, distance: 19.1
click at [163, 104] on link "Other 12" at bounding box center [151, 104] width 68 height 24
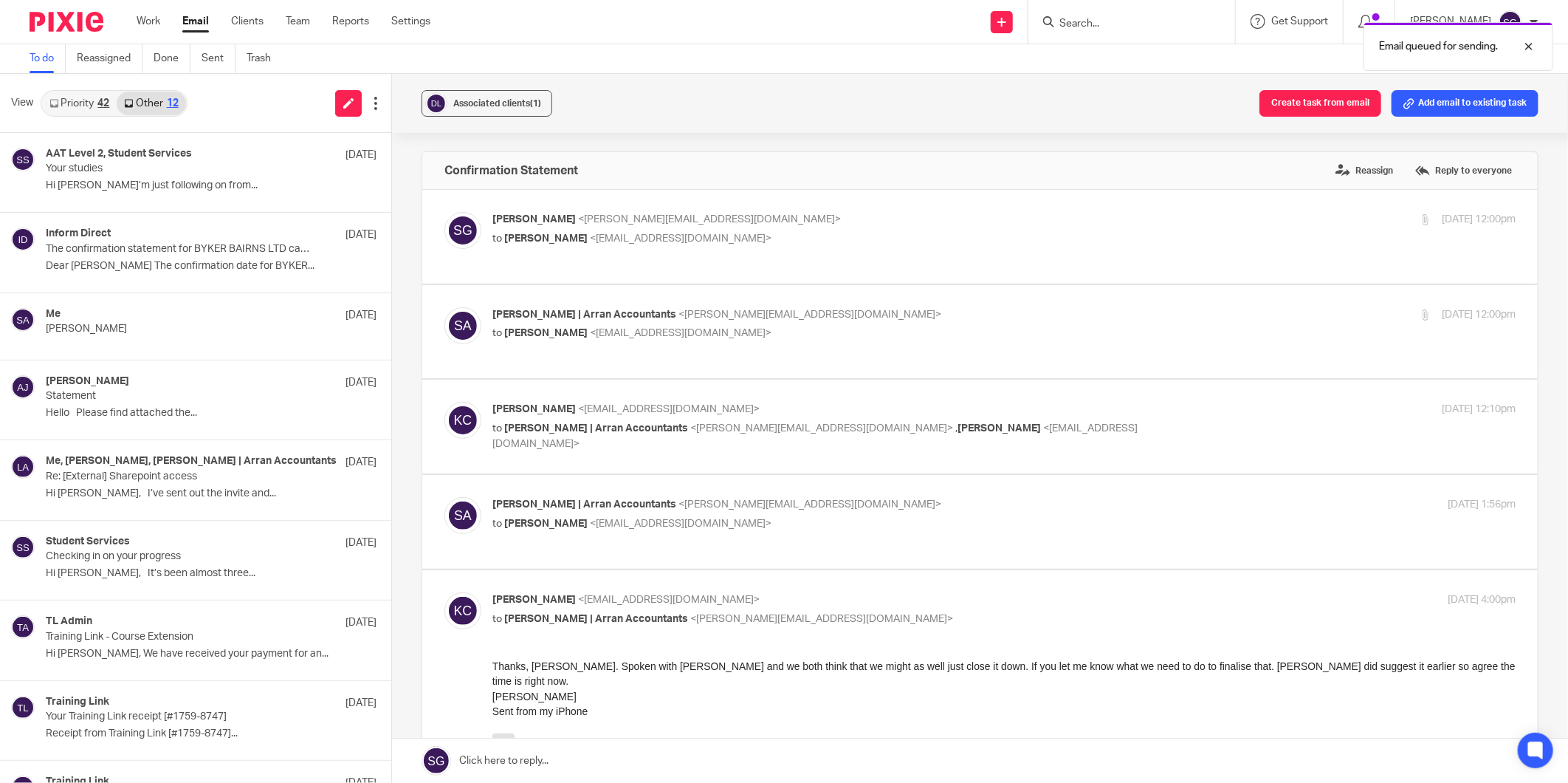
click at [74, 102] on link "Priority 42" at bounding box center [79, 104] width 75 height 24
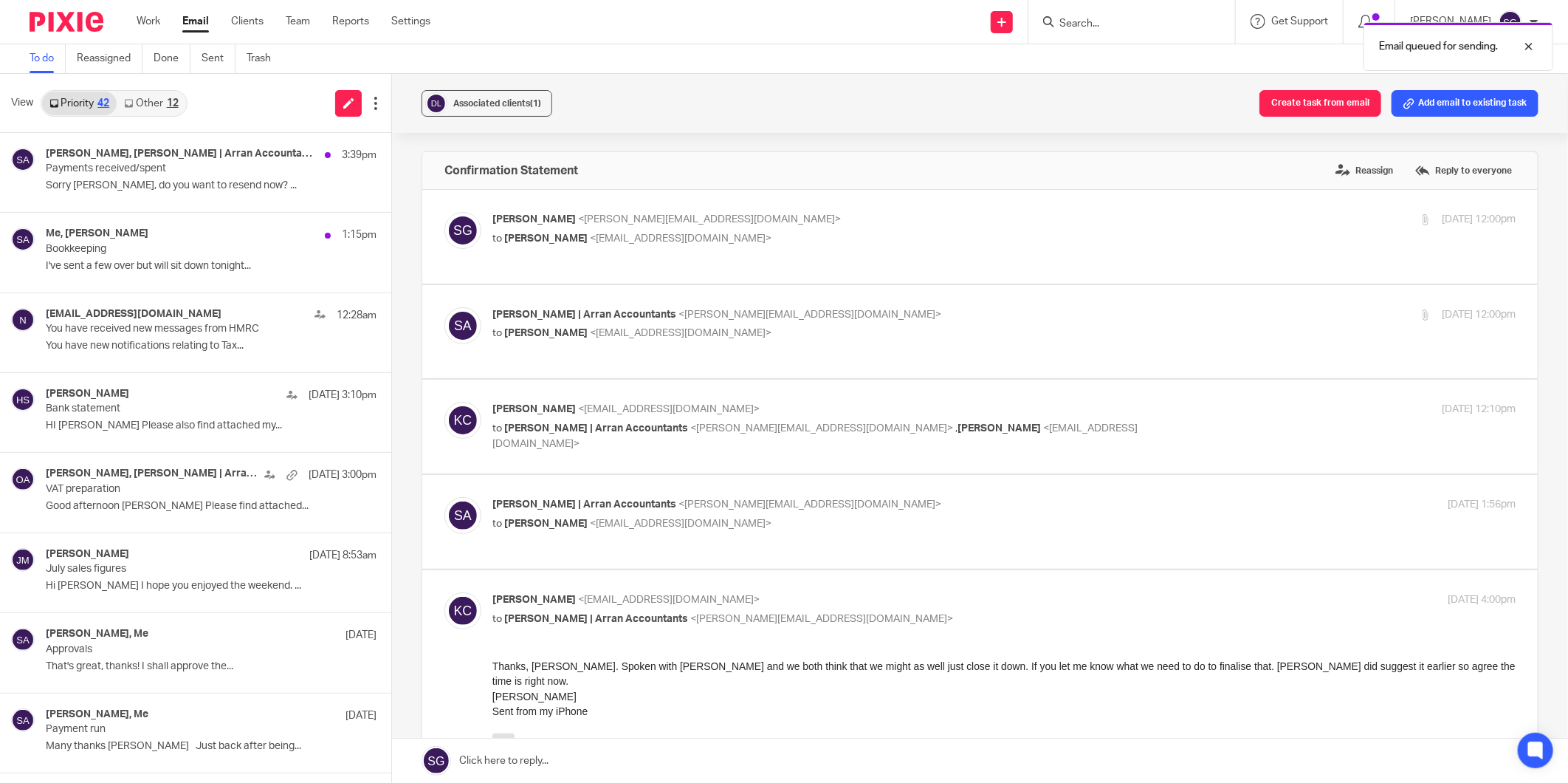
drag, startPoint x: 243, startPoint y: 106, endPoint x: 611, endPoint y: 2, distance: 382.4
click at [243, 106] on div "View Priority 42 Other 12" at bounding box center [195, 104] width 391 height 59
drag, startPoint x: 189, startPoint y: 19, endPoint x: 196, endPoint y: 18, distance: 7.1
click at [191, 18] on link "Email" at bounding box center [195, 21] width 27 height 15
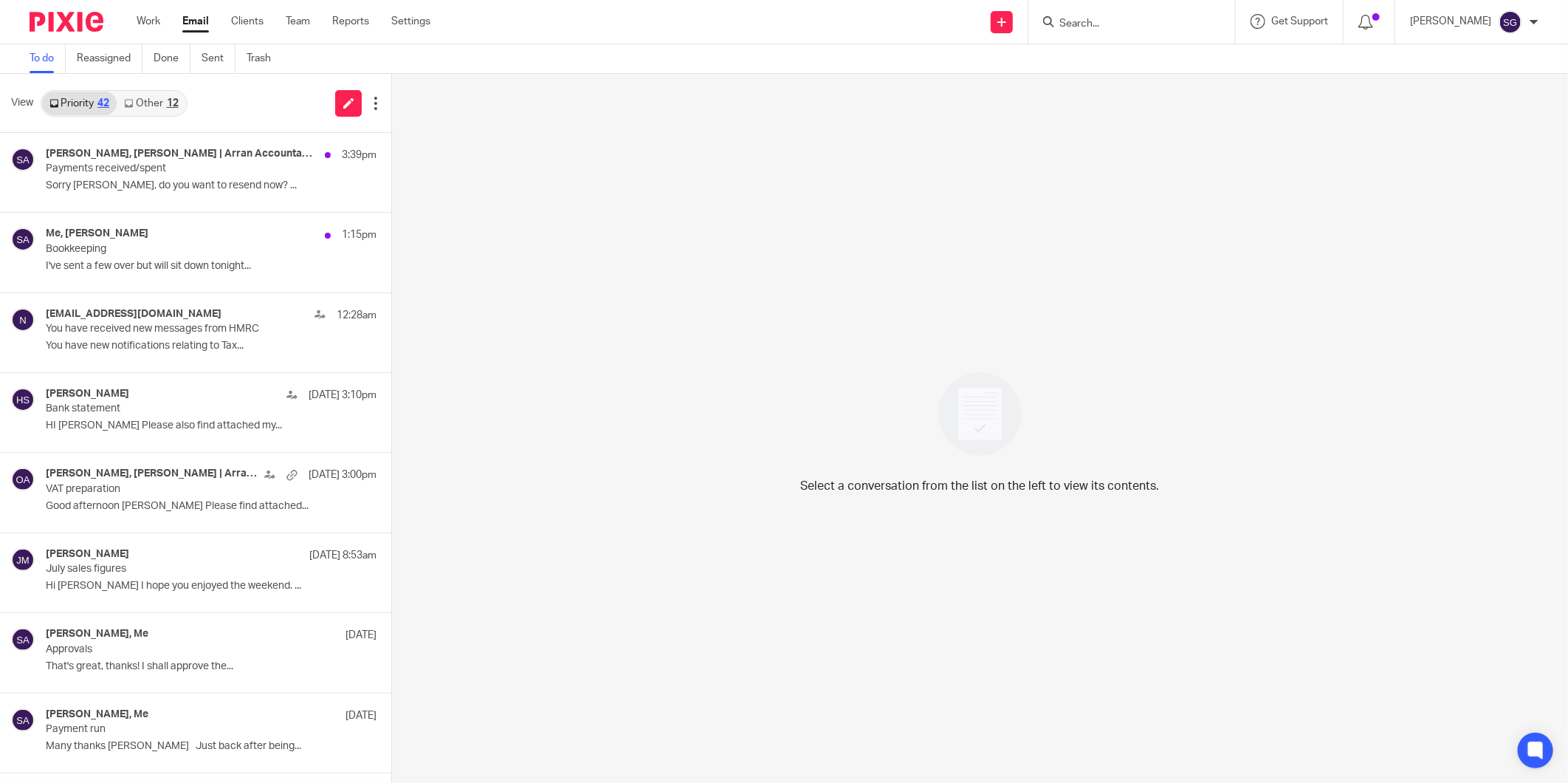
click at [143, 89] on div "View Priority 42 Other 12" at bounding box center [195, 104] width 391 height 59
click at [146, 112] on link "Other 12" at bounding box center [151, 104] width 68 height 24
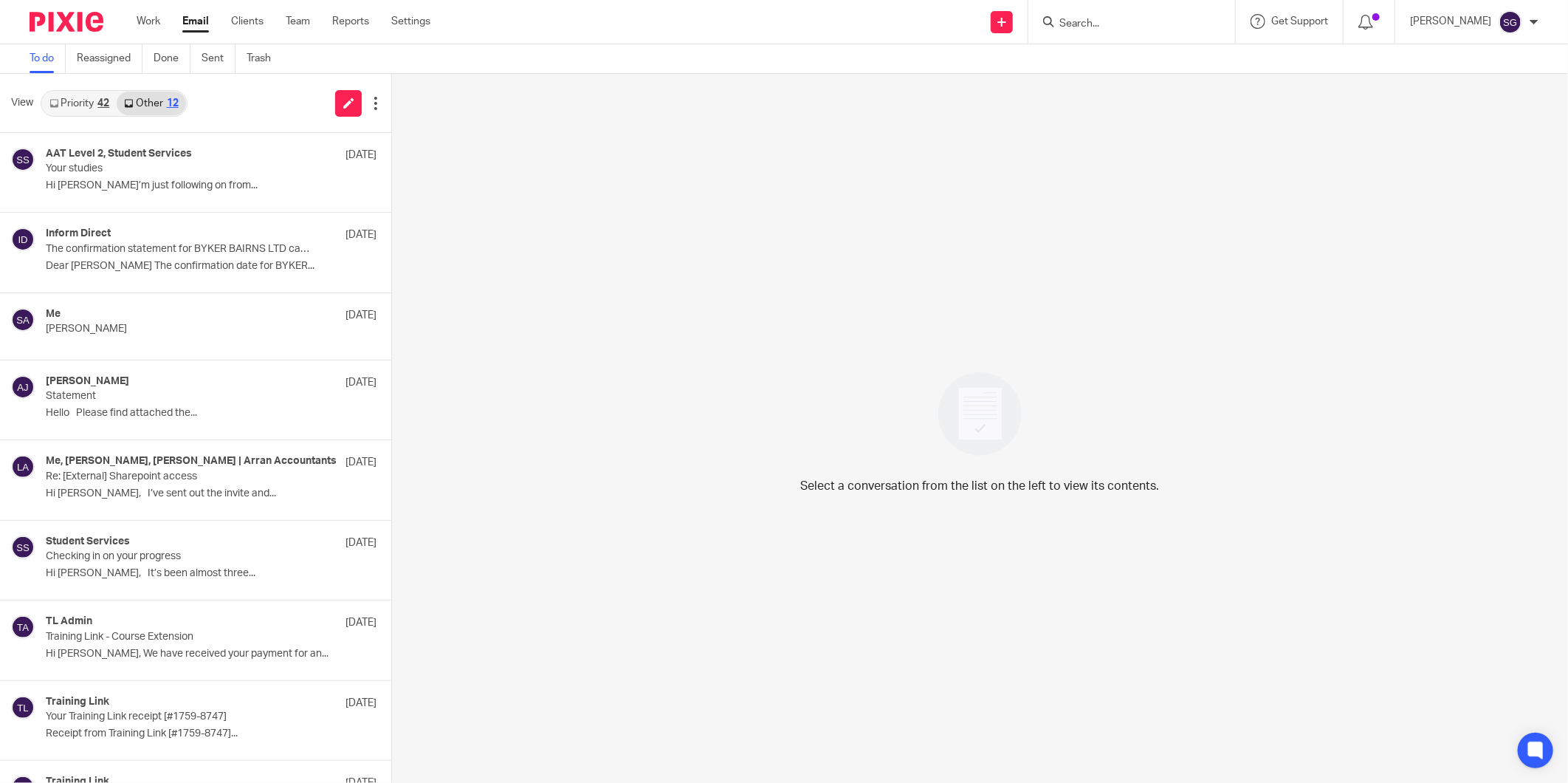
click at [84, 96] on link "Priority 42" at bounding box center [79, 104] width 75 height 24
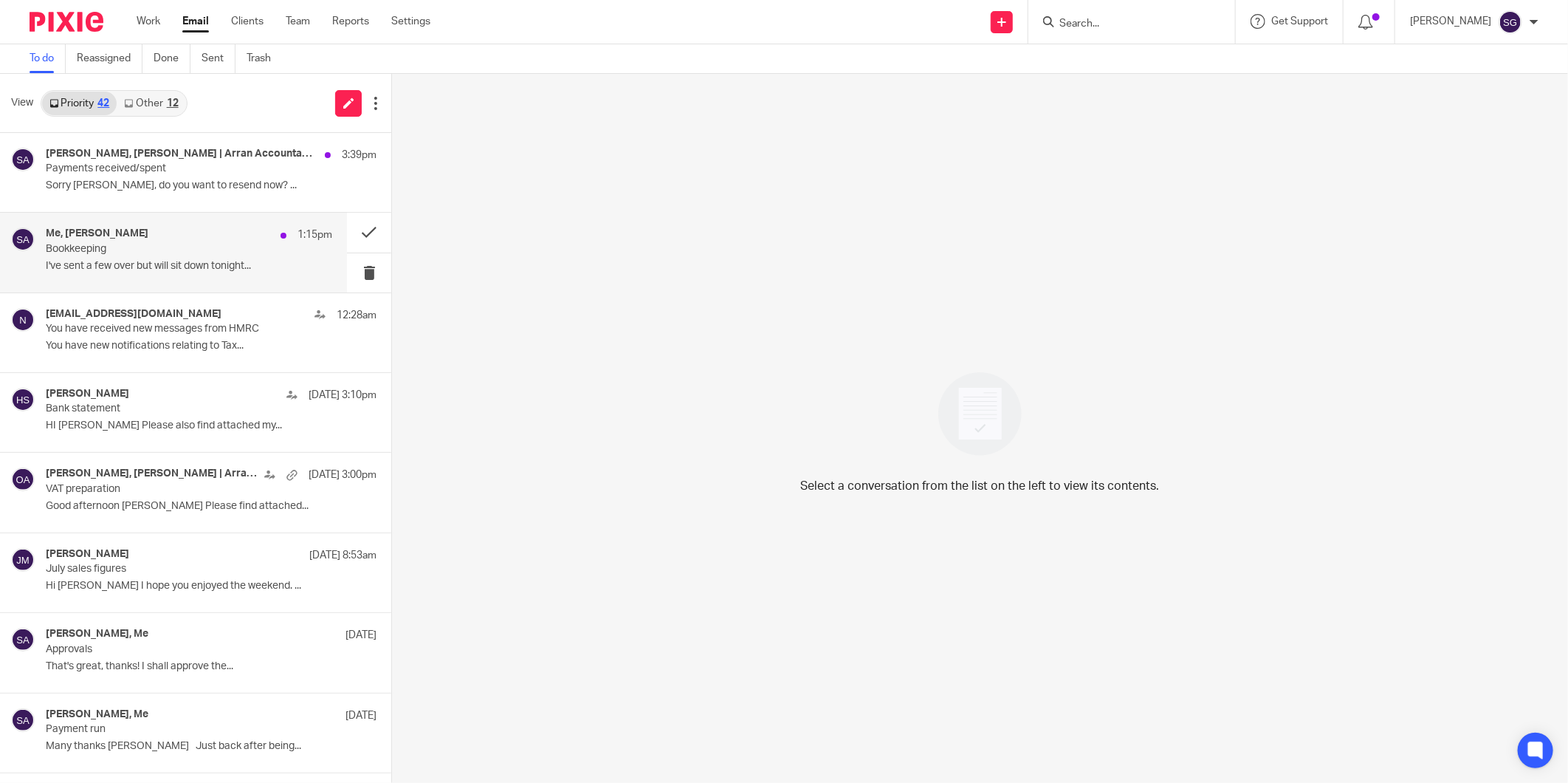
click at [116, 262] on p "I've sent a few over but will sit down tonight..." at bounding box center [189, 267] width 287 height 13
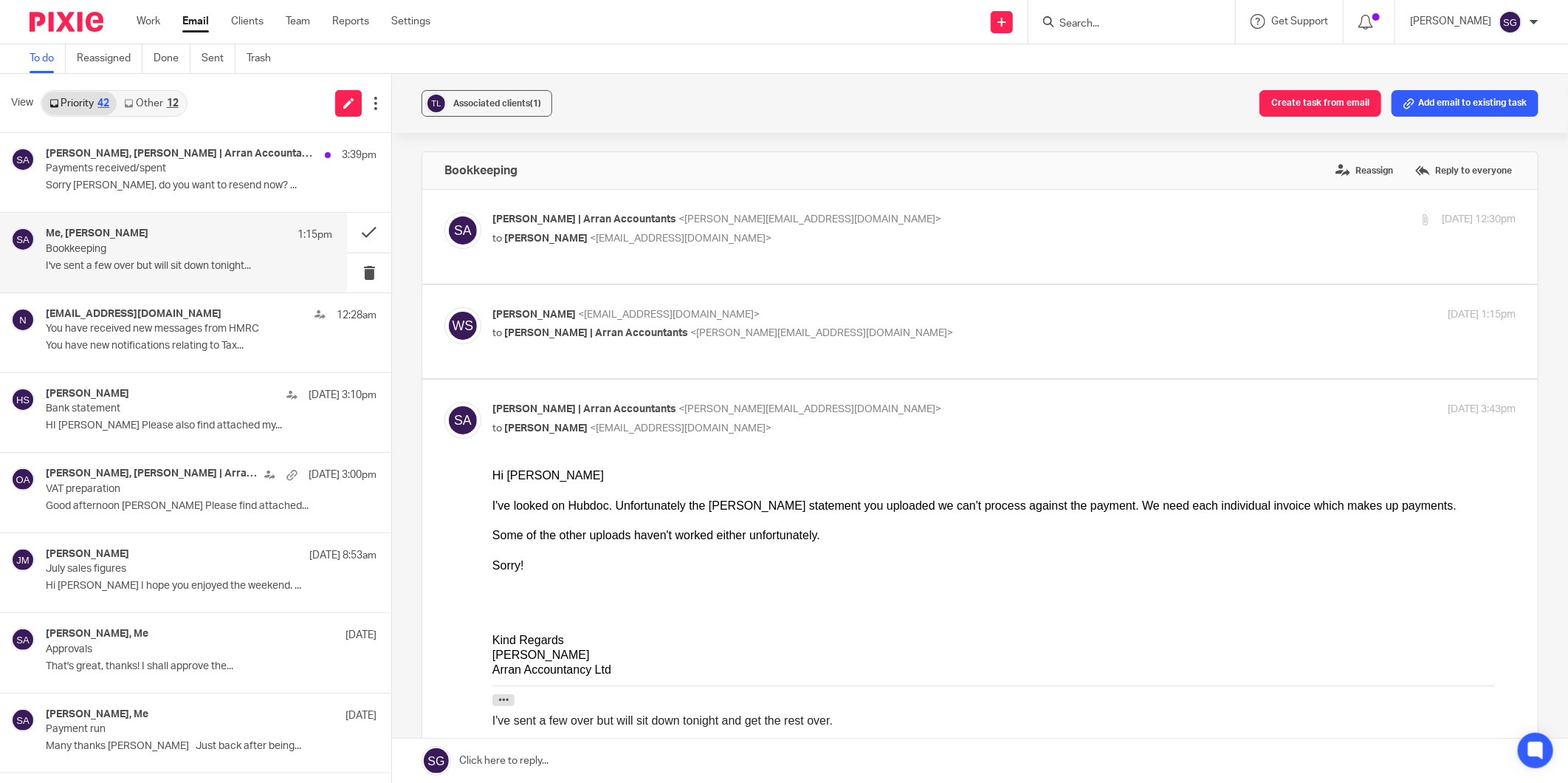
click at [809, 528] on div "Some of the other uploads haven't worked either unfortunately." at bounding box center [1004, 536] width 1023 height 15
click at [853, 564] on div "Sorry!" at bounding box center [1004, 566] width 1023 height 15
click at [116, 194] on div "Jenny McIntyre, Olivia | Arran Accountants, Me 3:39pm Payments received/spent S…" at bounding box center [189, 172] width 287 height 49
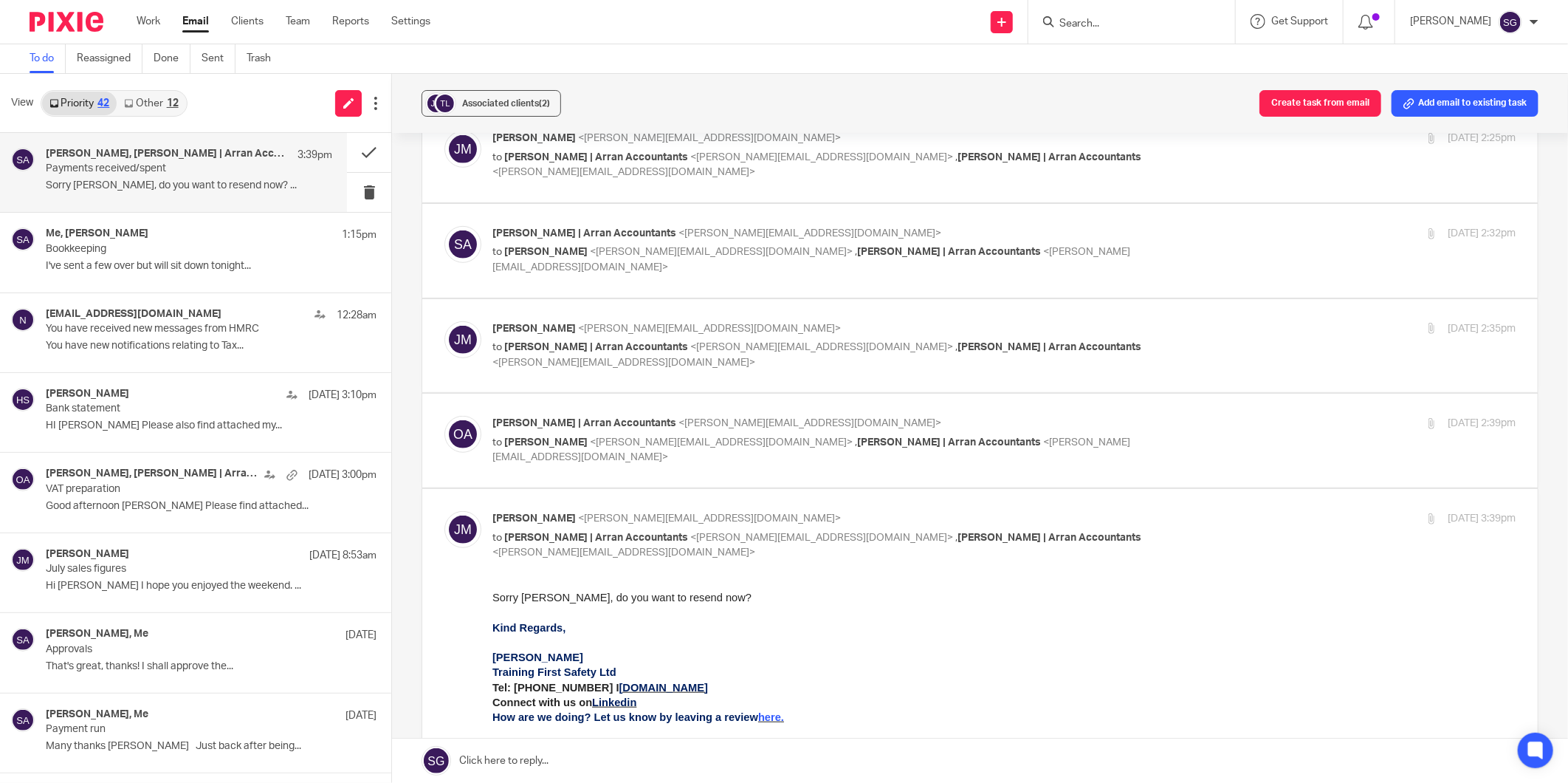
scroll to position [821, 0]
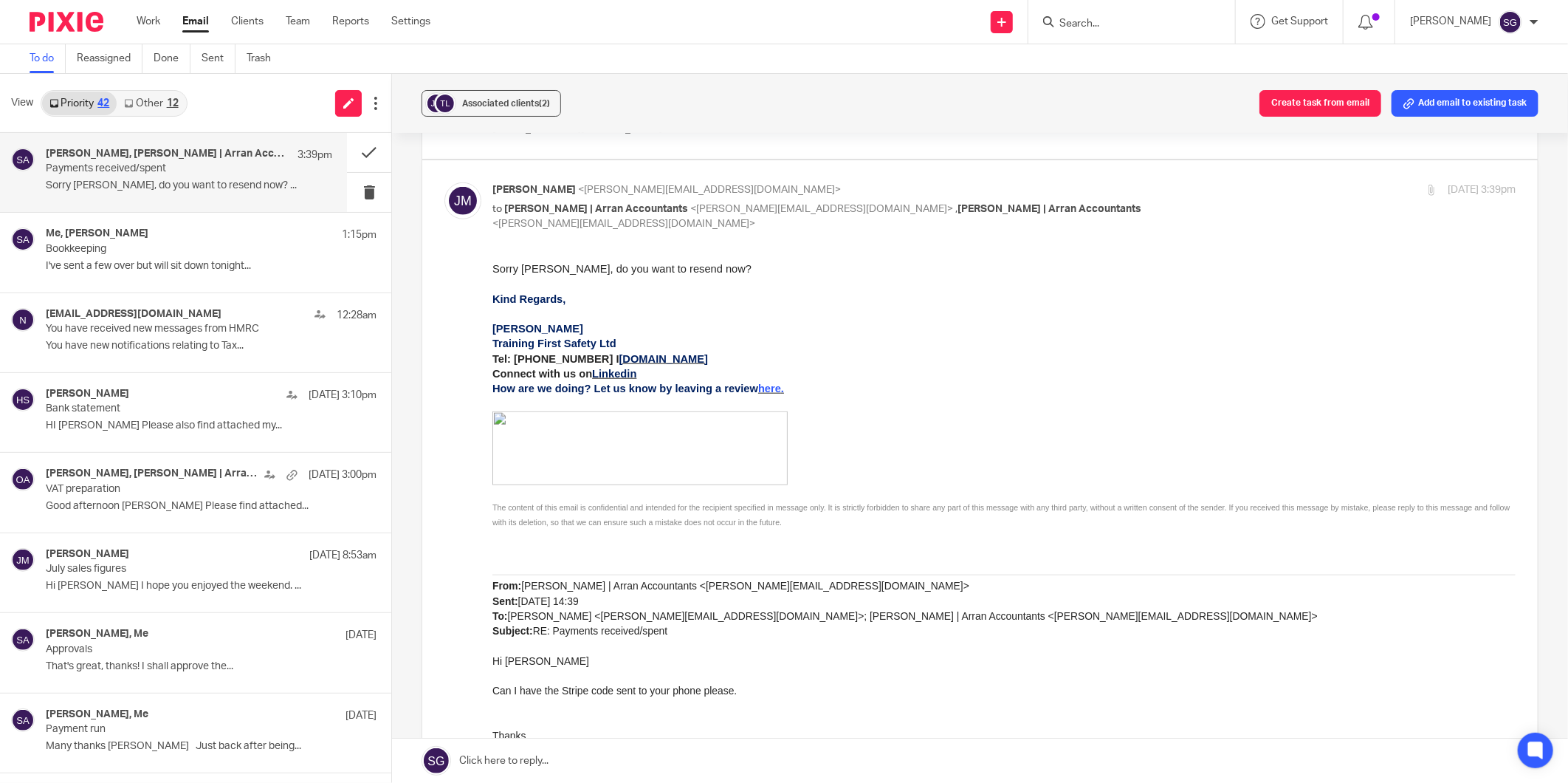
click at [161, 102] on link "Other 12" at bounding box center [151, 104] width 68 height 24
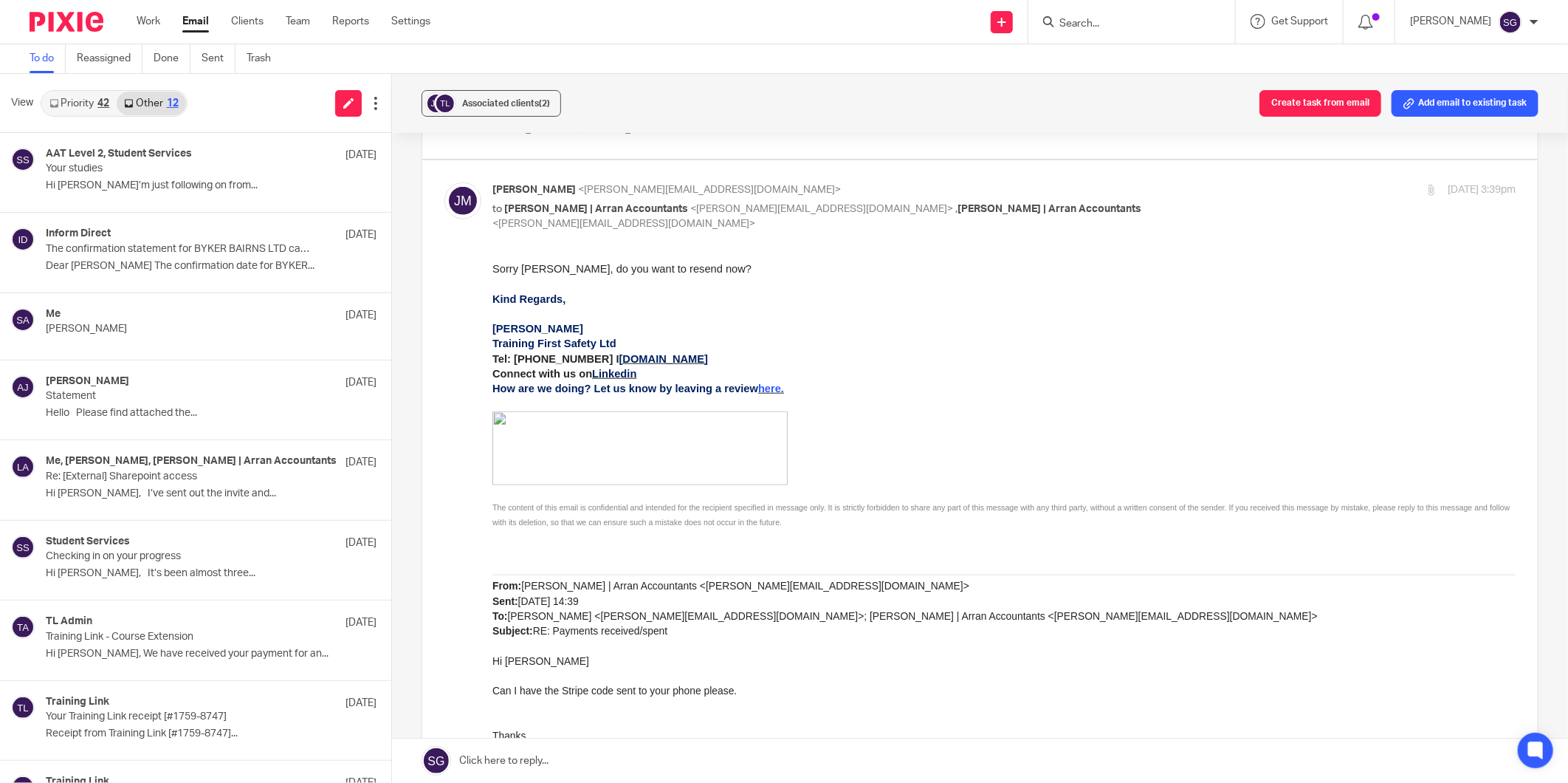
click at [68, 99] on link "Priority 42" at bounding box center [79, 104] width 75 height 24
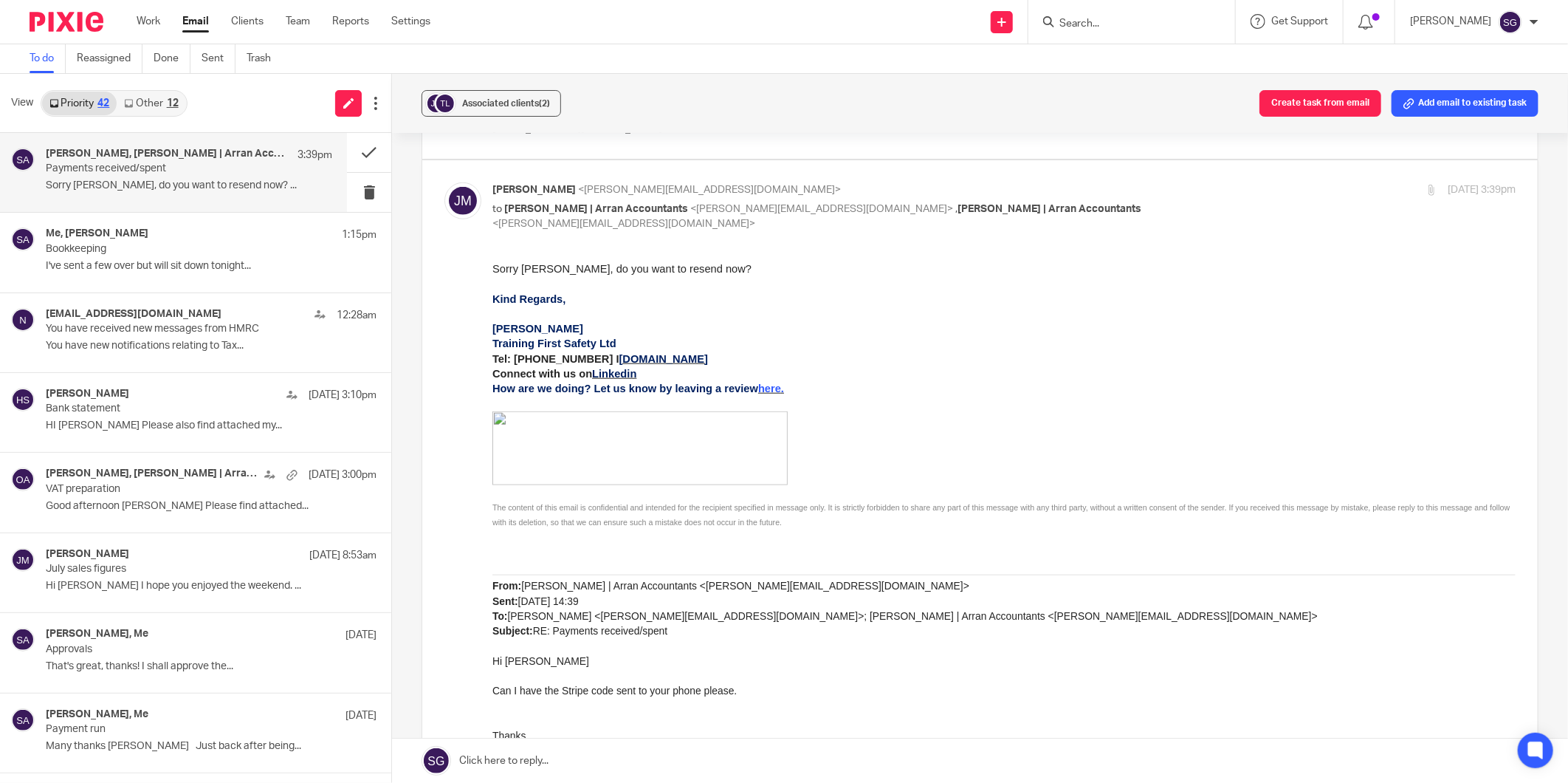
click at [192, 16] on link "Email" at bounding box center [195, 21] width 27 height 15
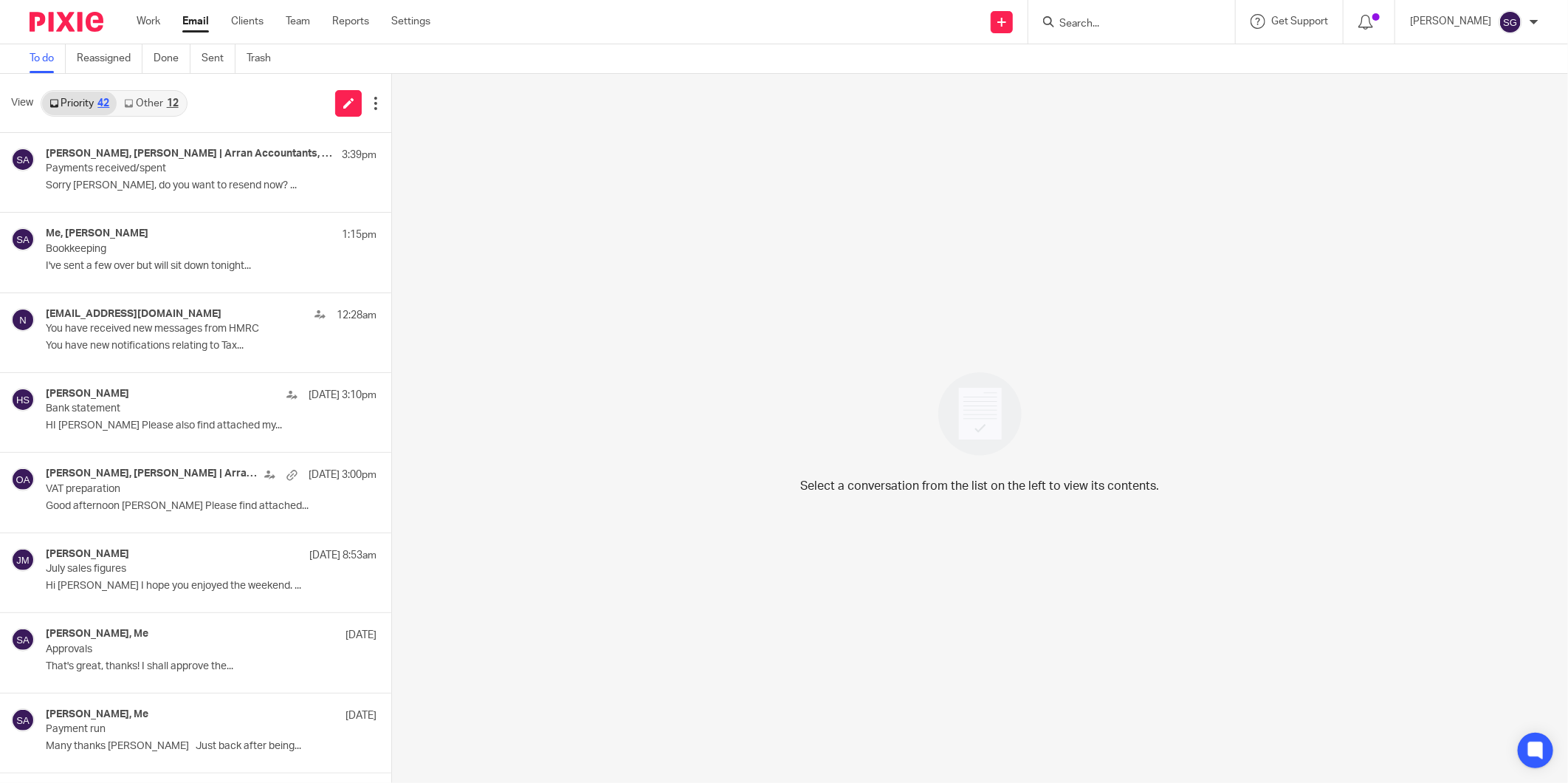
click at [735, 32] on div "Send new email Create task Add client Request signature Get Support Contact via…" at bounding box center [1010, 21] width 1116 height 44
click at [778, 35] on div "Send new email Create task Add client Request signature Get Support Contact via…" at bounding box center [1010, 21] width 1116 height 44
drag, startPoint x: 219, startPoint y: 99, endPoint x: 235, endPoint y: 6, distance: 94.4
click at [219, 91] on div "View Priority 42 Other 12" at bounding box center [195, 104] width 391 height 59
click at [192, 20] on link "Email" at bounding box center [195, 21] width 27 height 15
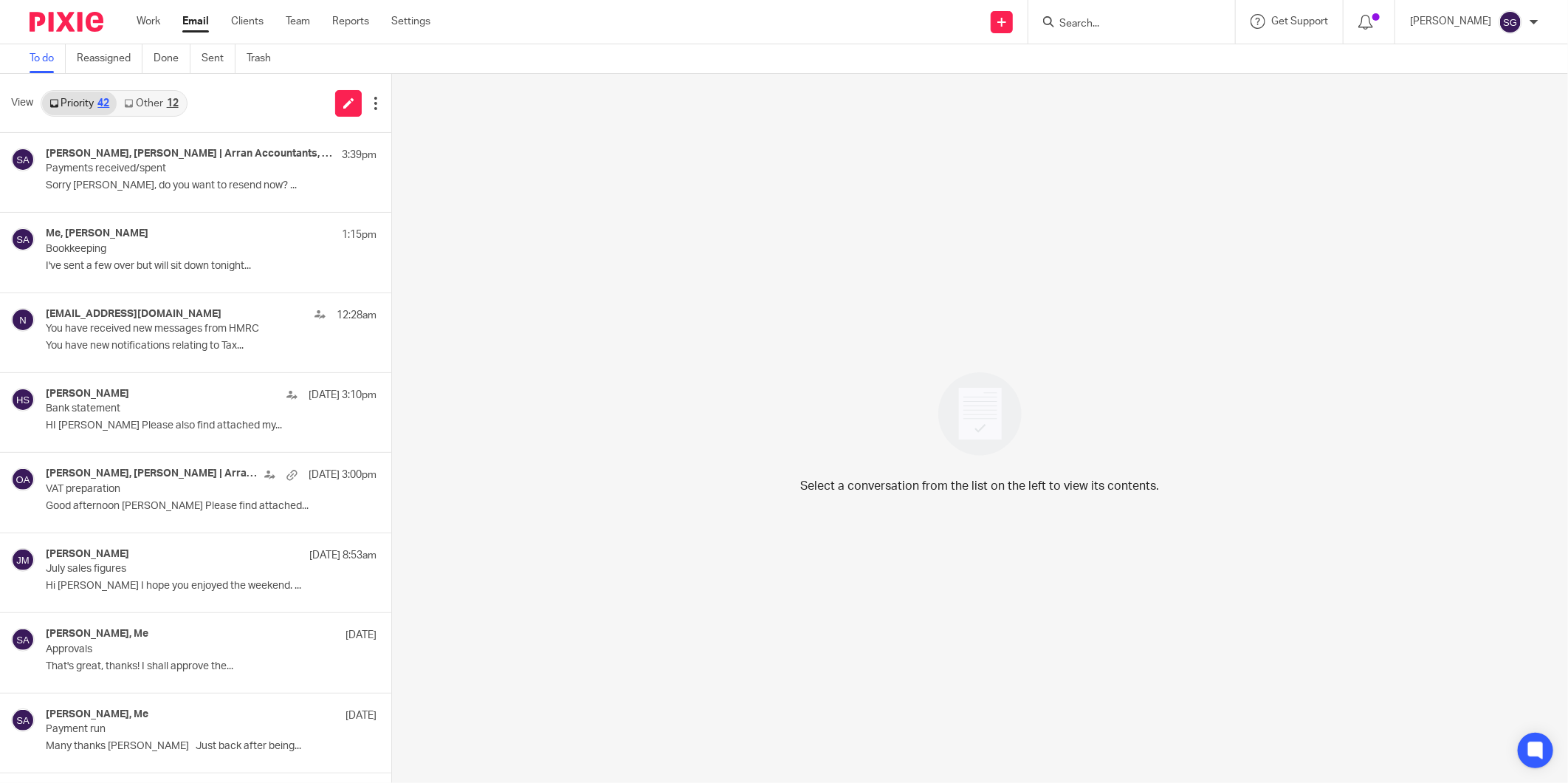
drag, startPoint x: 466, startPoint y: 375, endPoint x: 415, endPoint y: 361, distance: 52.9
click at [461, 377] on div "Select a conversation from the list on the left to view its contents." at bounding box center [981, 429] width 1177 height 709
drag, startPoint x: 146, startPoint y: 15, endPoint x: 159, endPoint y: 6, distance: 15.8
click at [146, 15] on link "Work" at bounding box center [149, 21] width 24 height 15
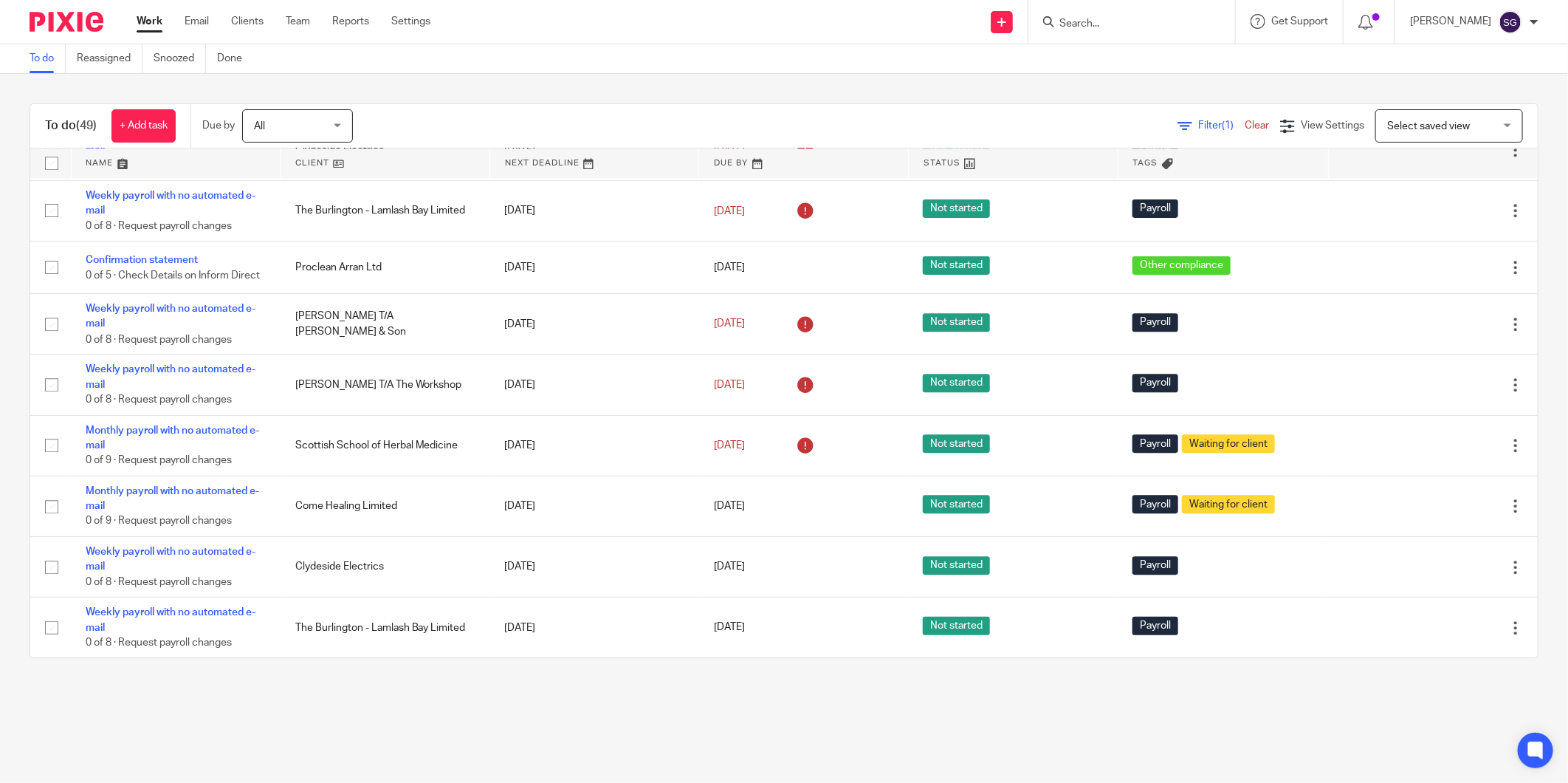
scroll to position [2569, 0]
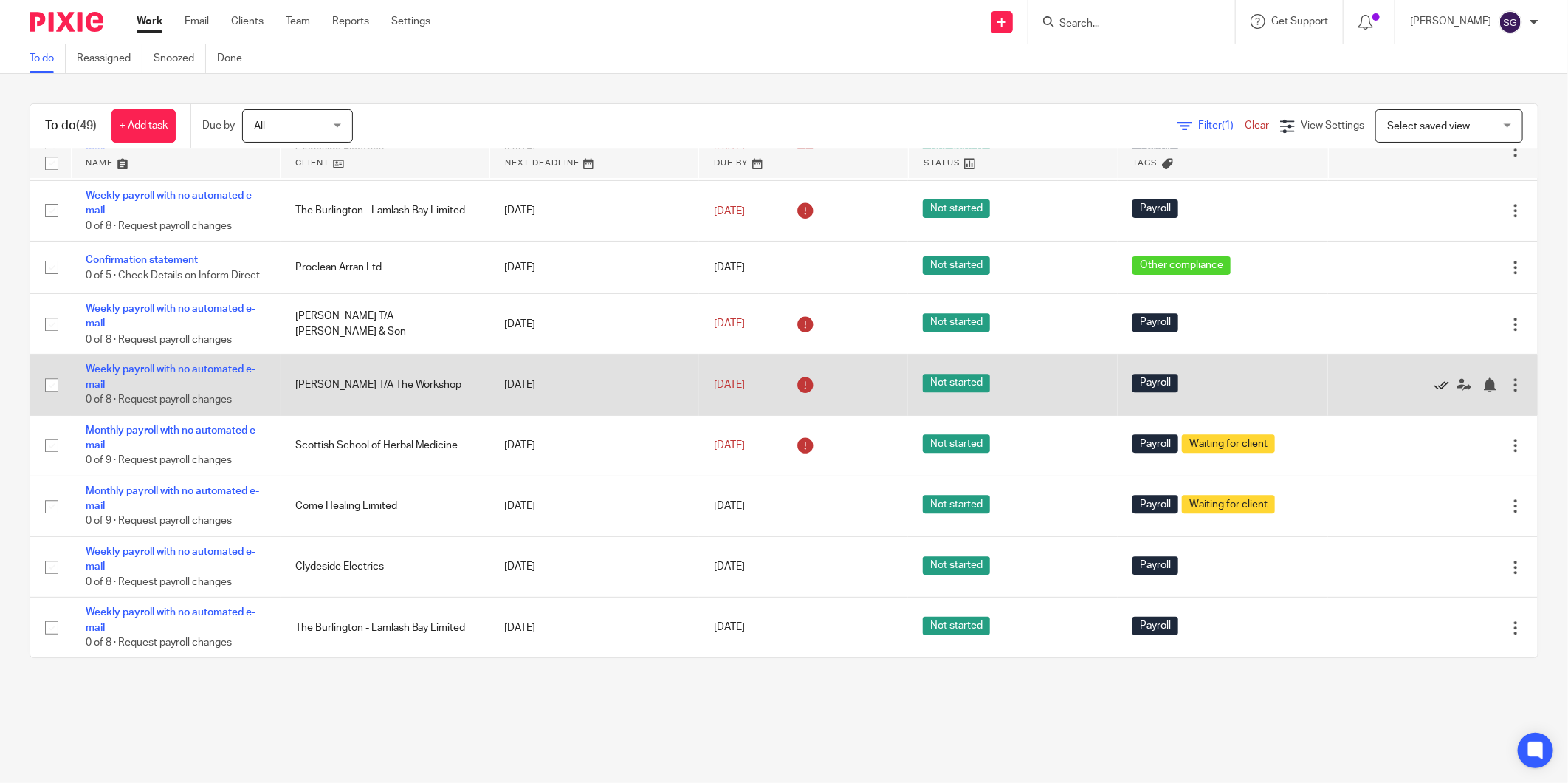
click at [1435, 379] on icon at bounding box center [1442, 385] width 15 height 15
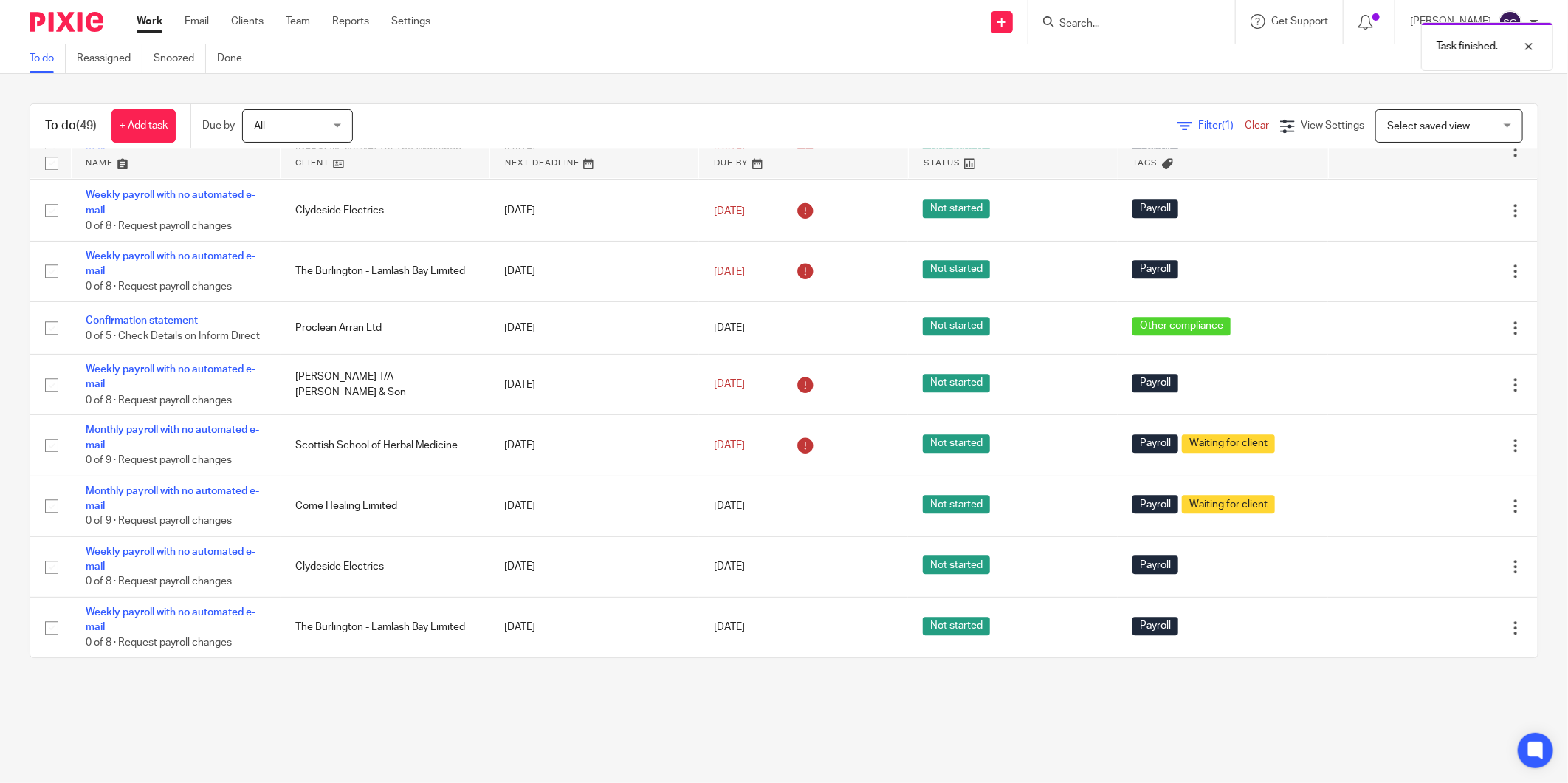
scroll to position [2508, 0]
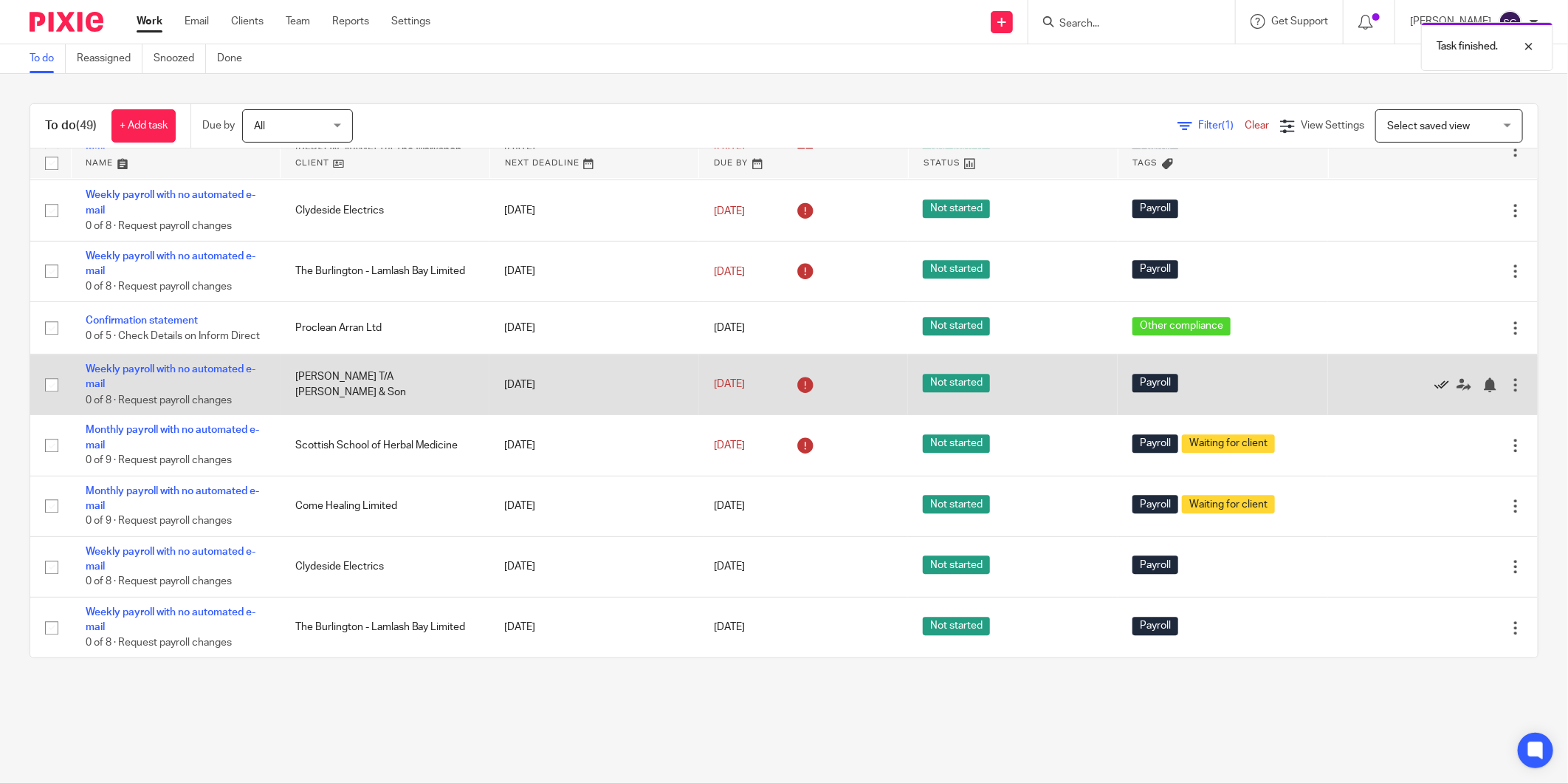
click at [1435, 386] on icon at bounding box center [1442, 385] width 15 height 15
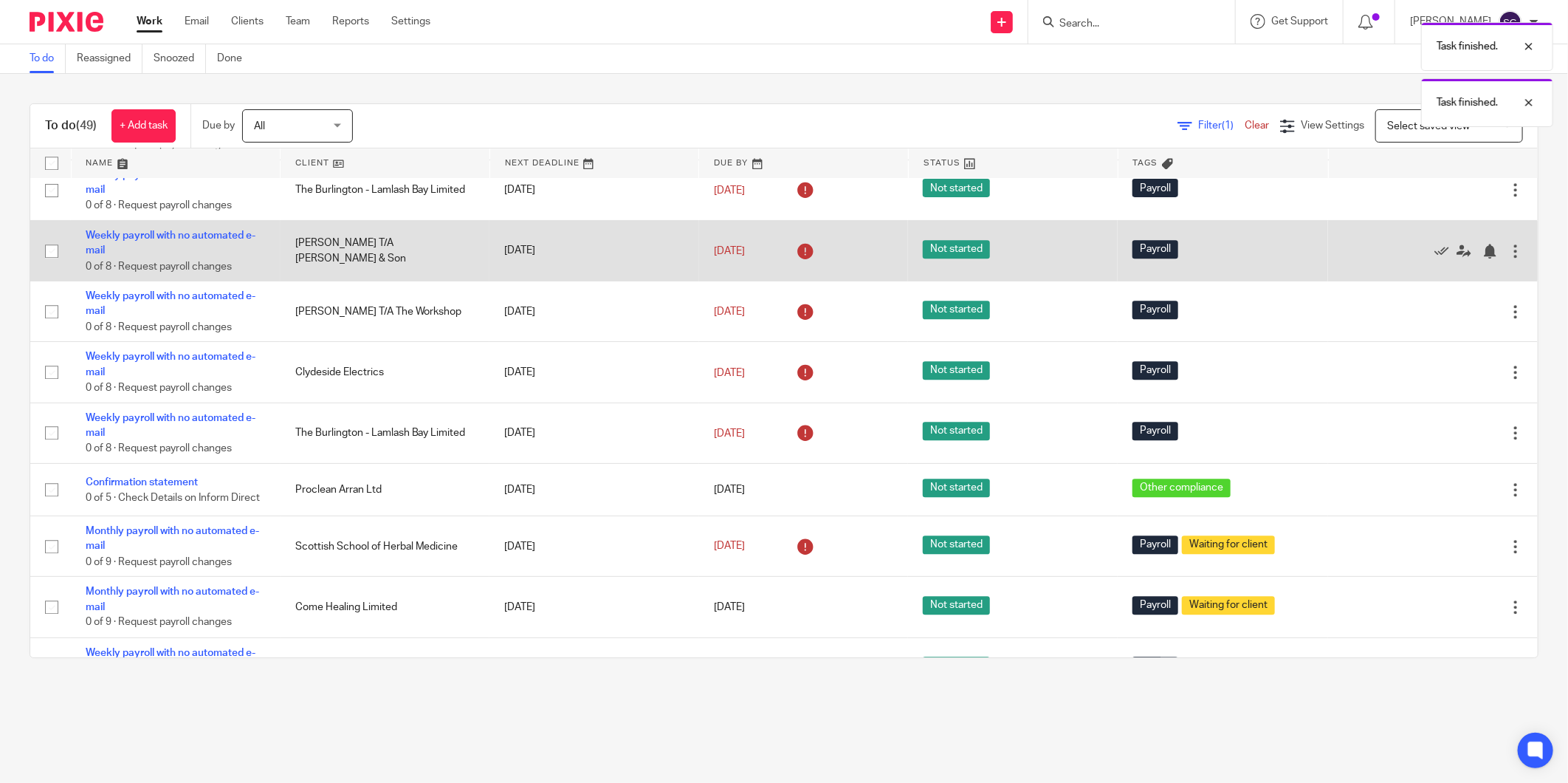
scroll to position [2202, 0]
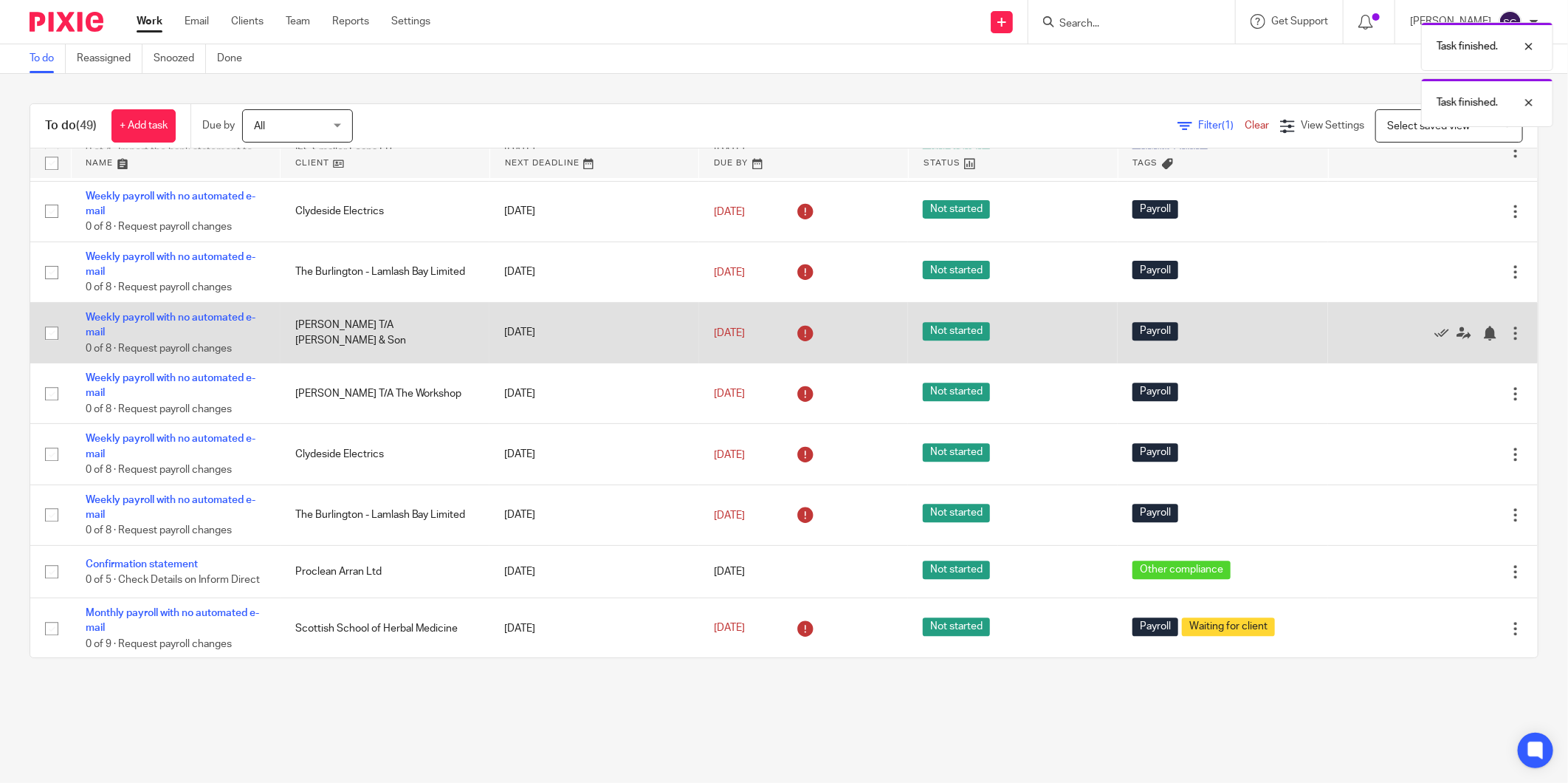
drag, startPoint x: 1403, startPoint y: 441, endPoint x: 1401, endPoint y: 404, distance: 37.1
click at [1435, 401] on icon at bounding box center [1442, 393] width 15 height 15
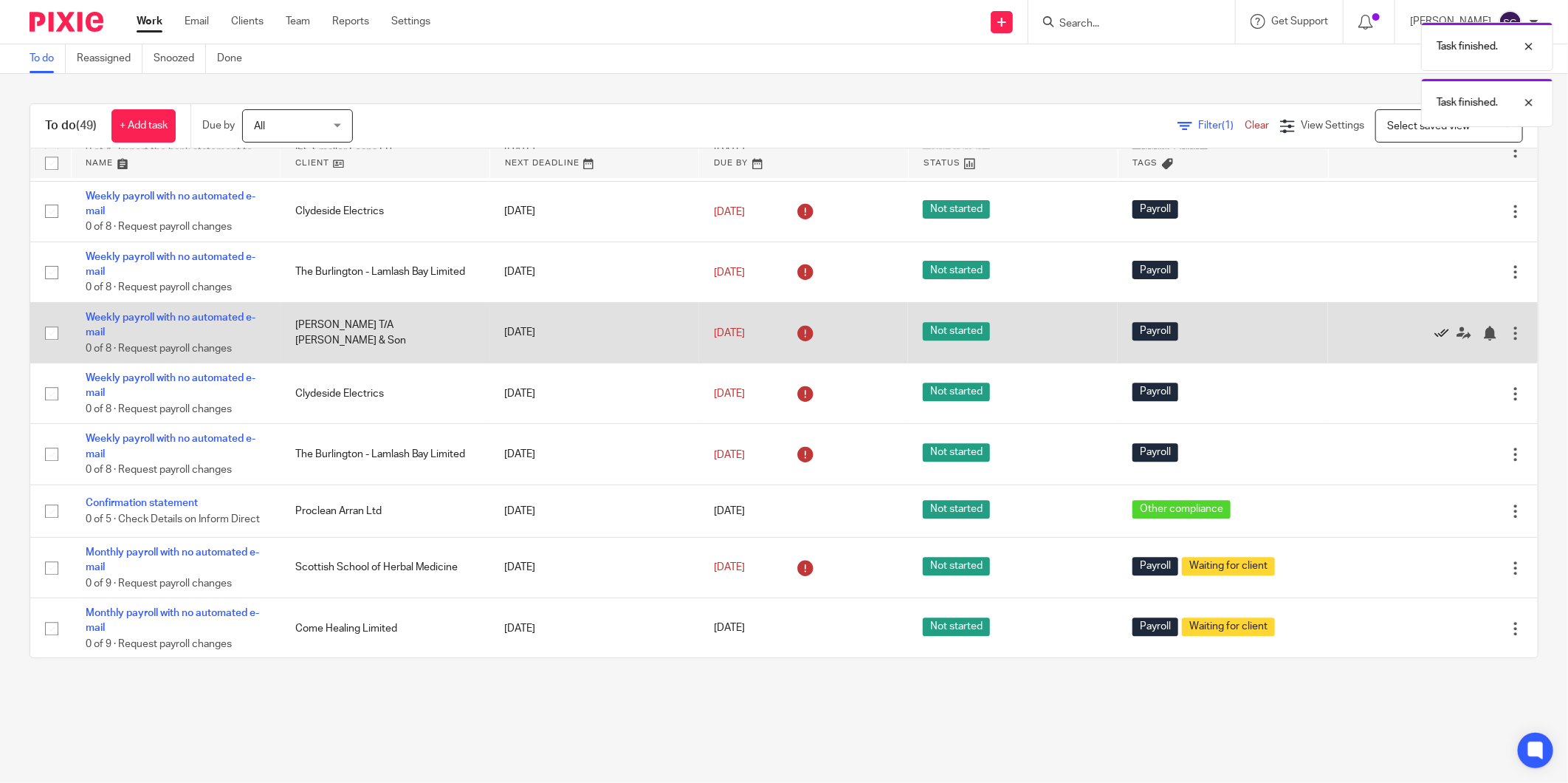
click at [1435, 341] on icon at bounding box center [1442, 333] width 15 height 15
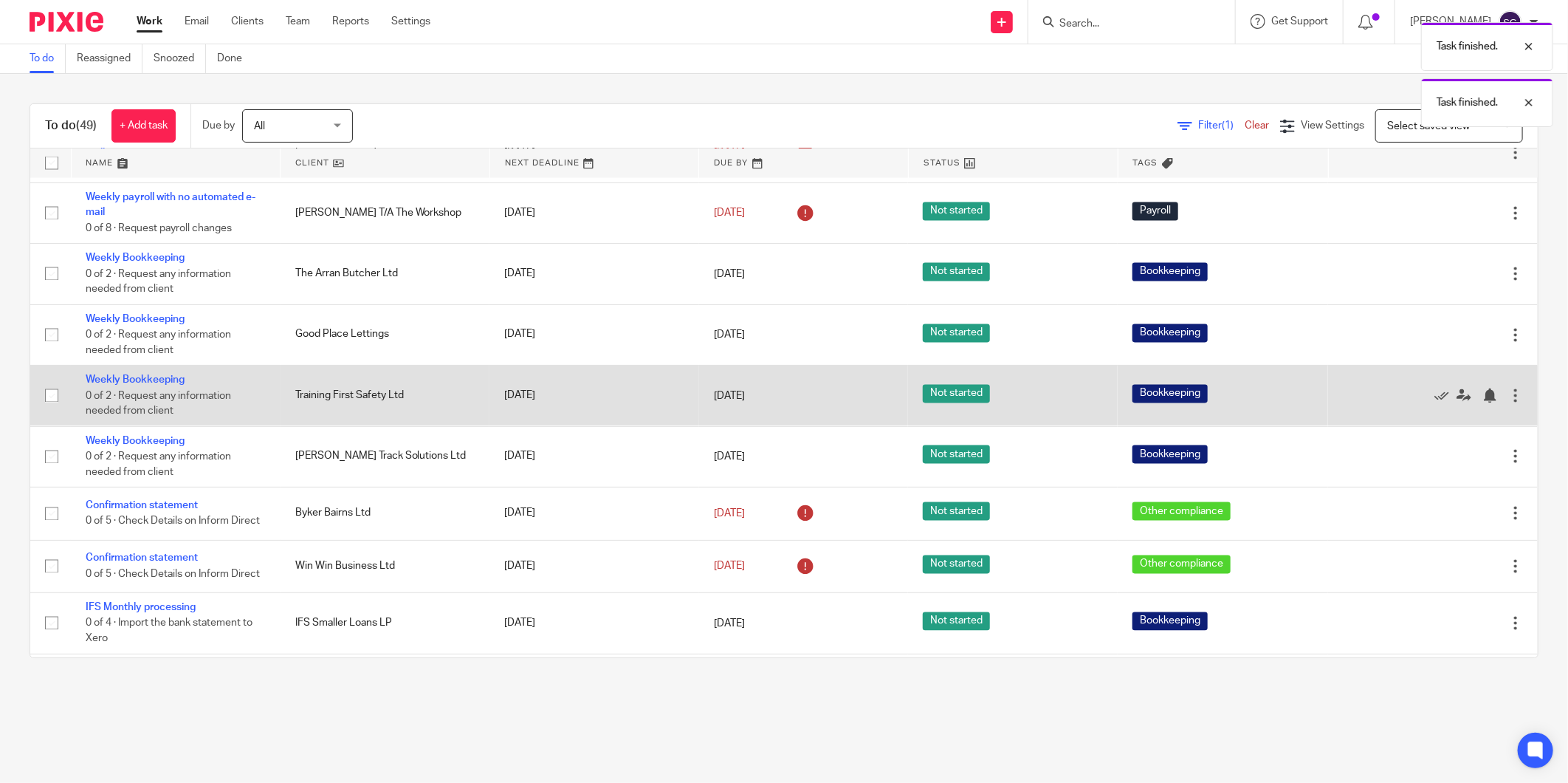
scroll to position [1627, 0]
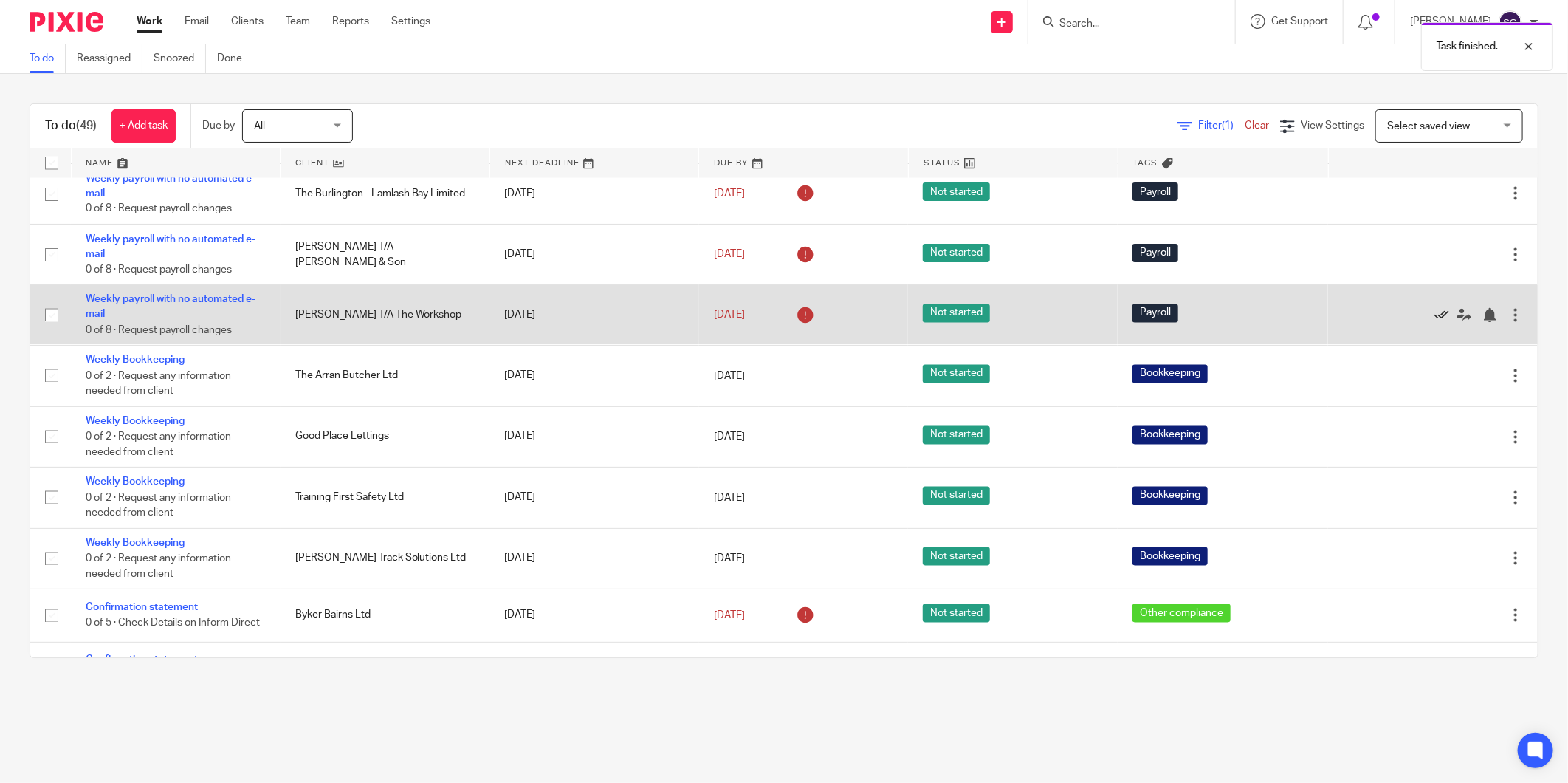
click at [1435, 323] on icon at bounding box center [1442, 316] width 15 height 15
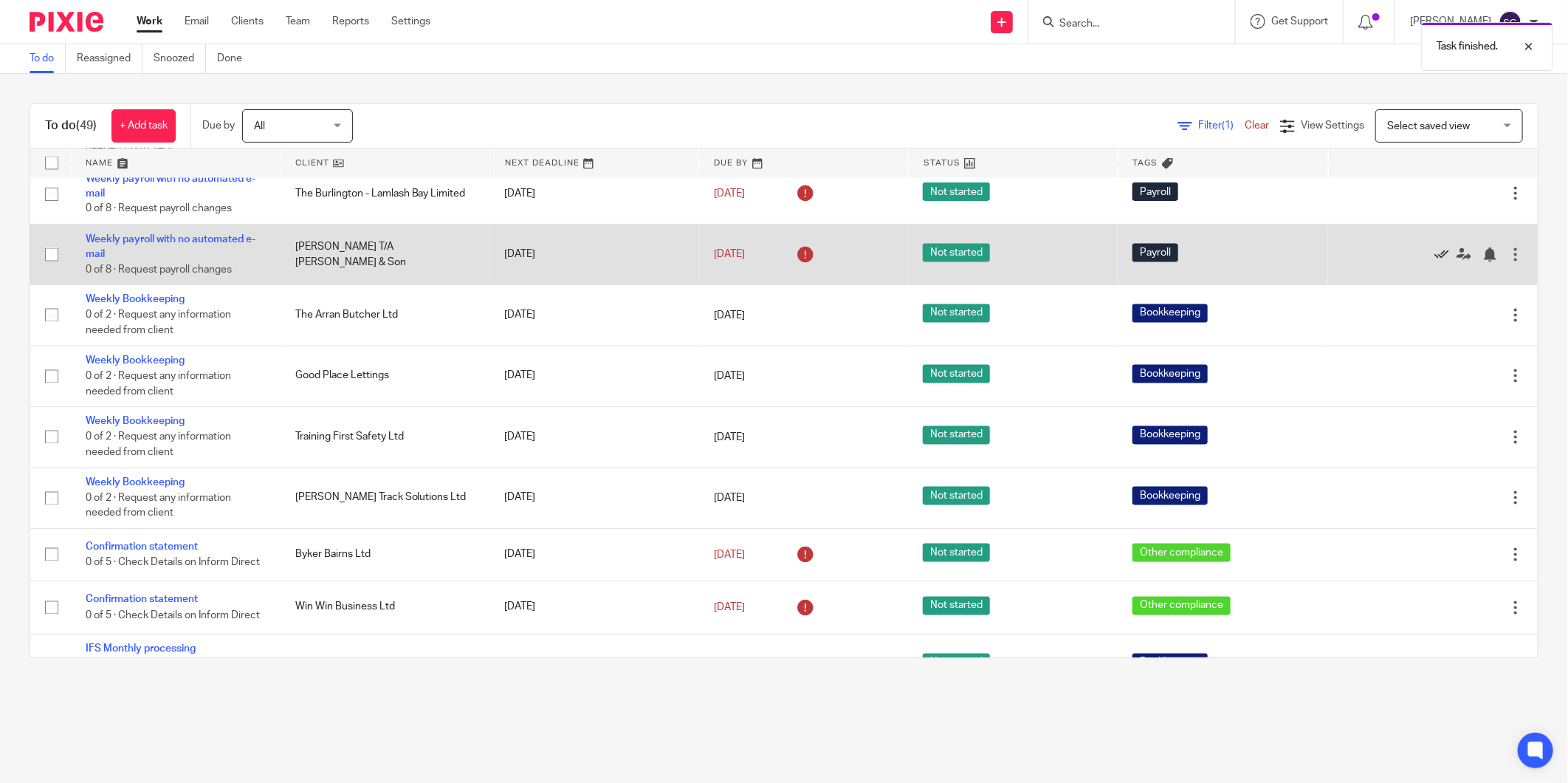
click at [1435, 262] on icon at bounding box center [1442, 255] width 15 height 15
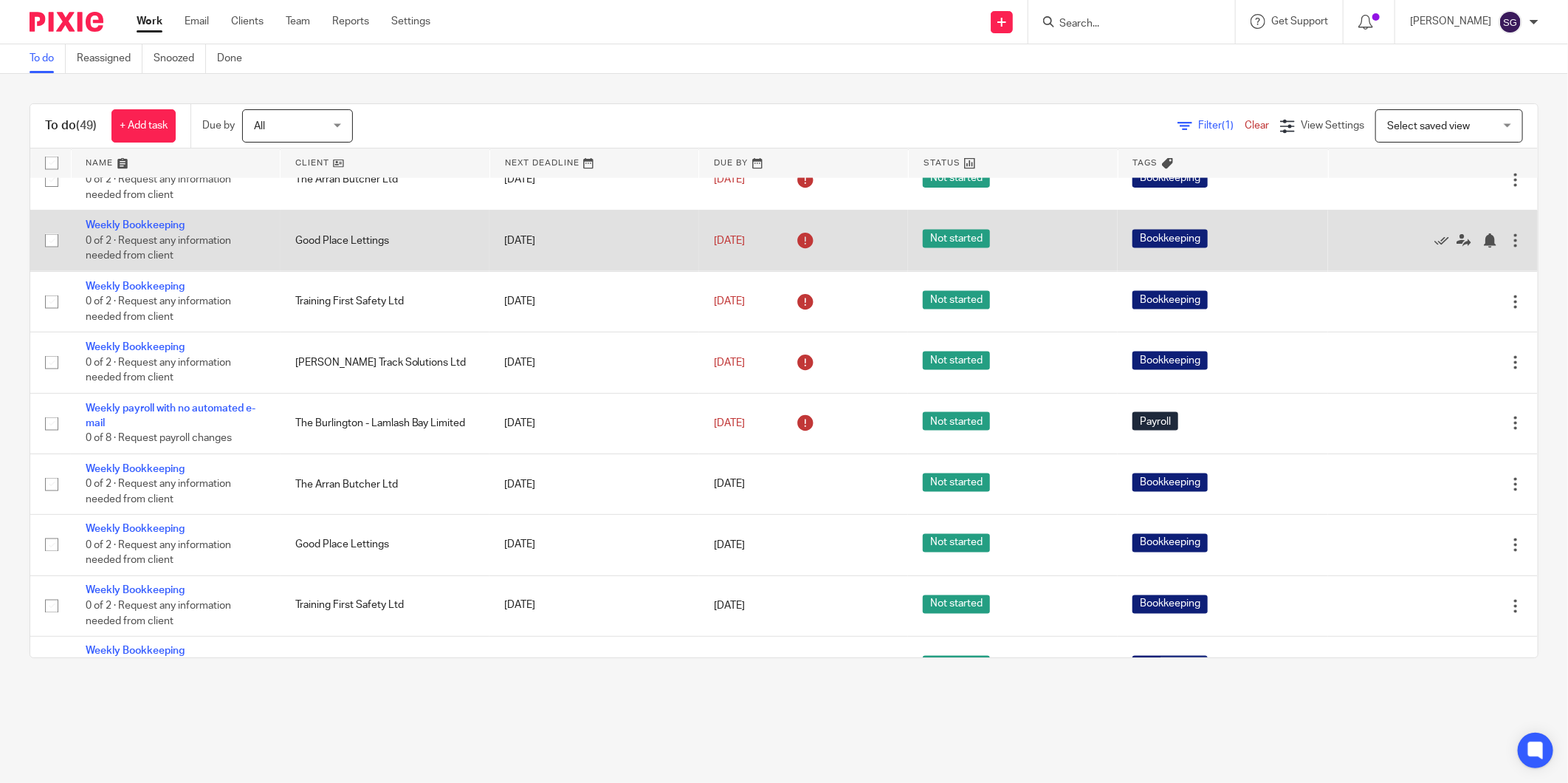
scroll to position [1380, 0]
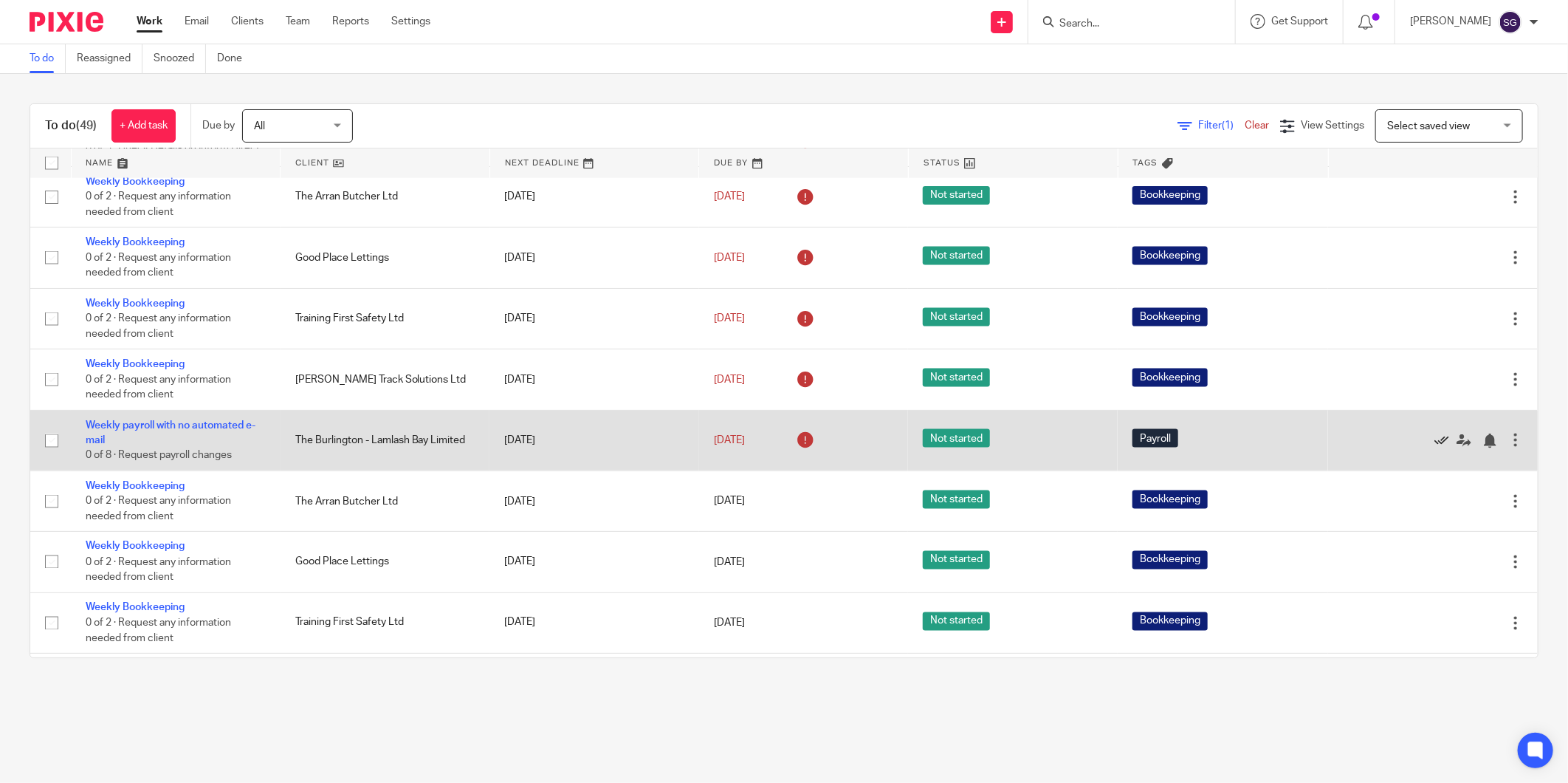
click at [1435, 449] on icon at bounding box center [1442, 441] width 15 height 15
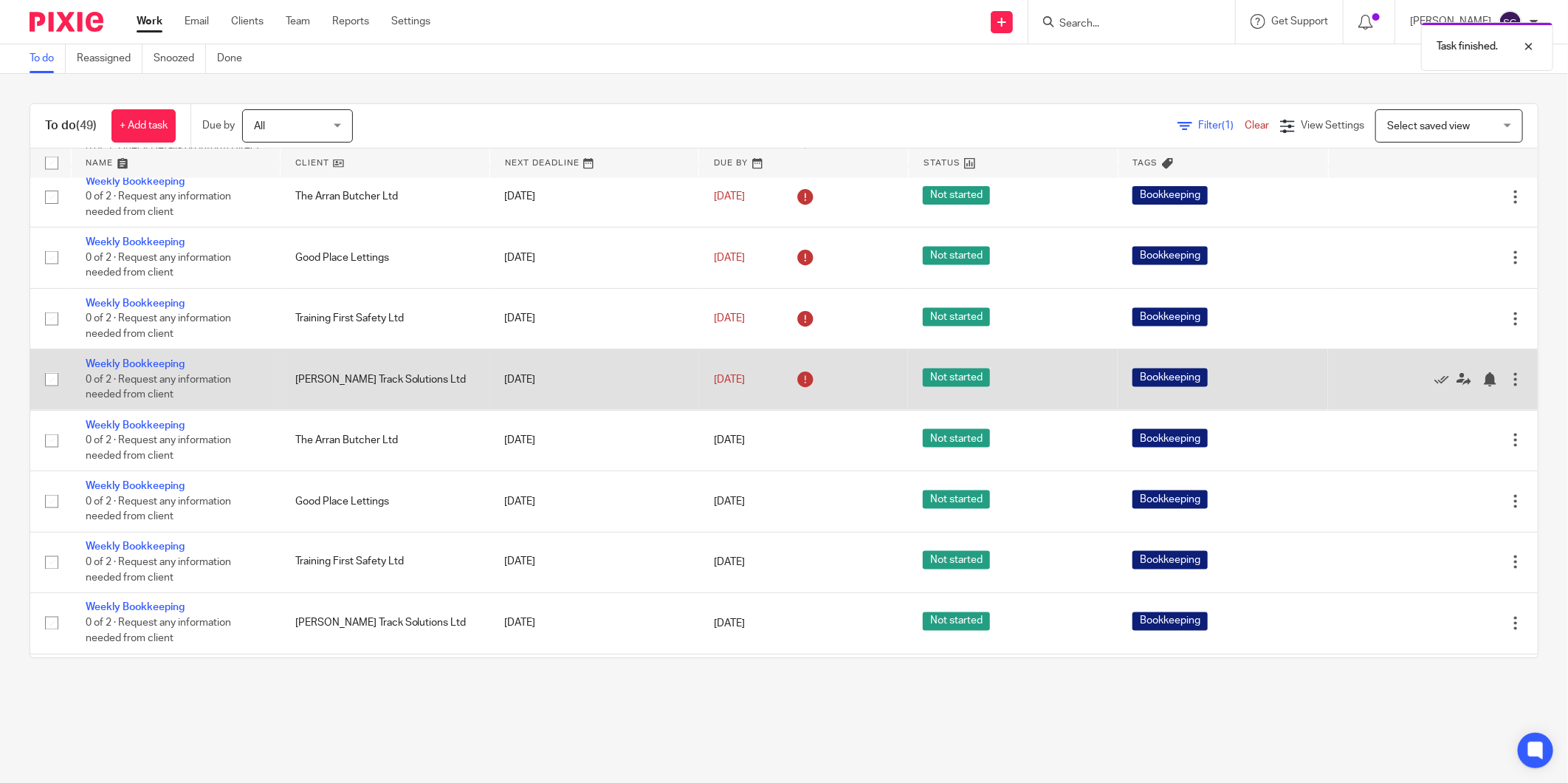
scroll to position [1298, 0]
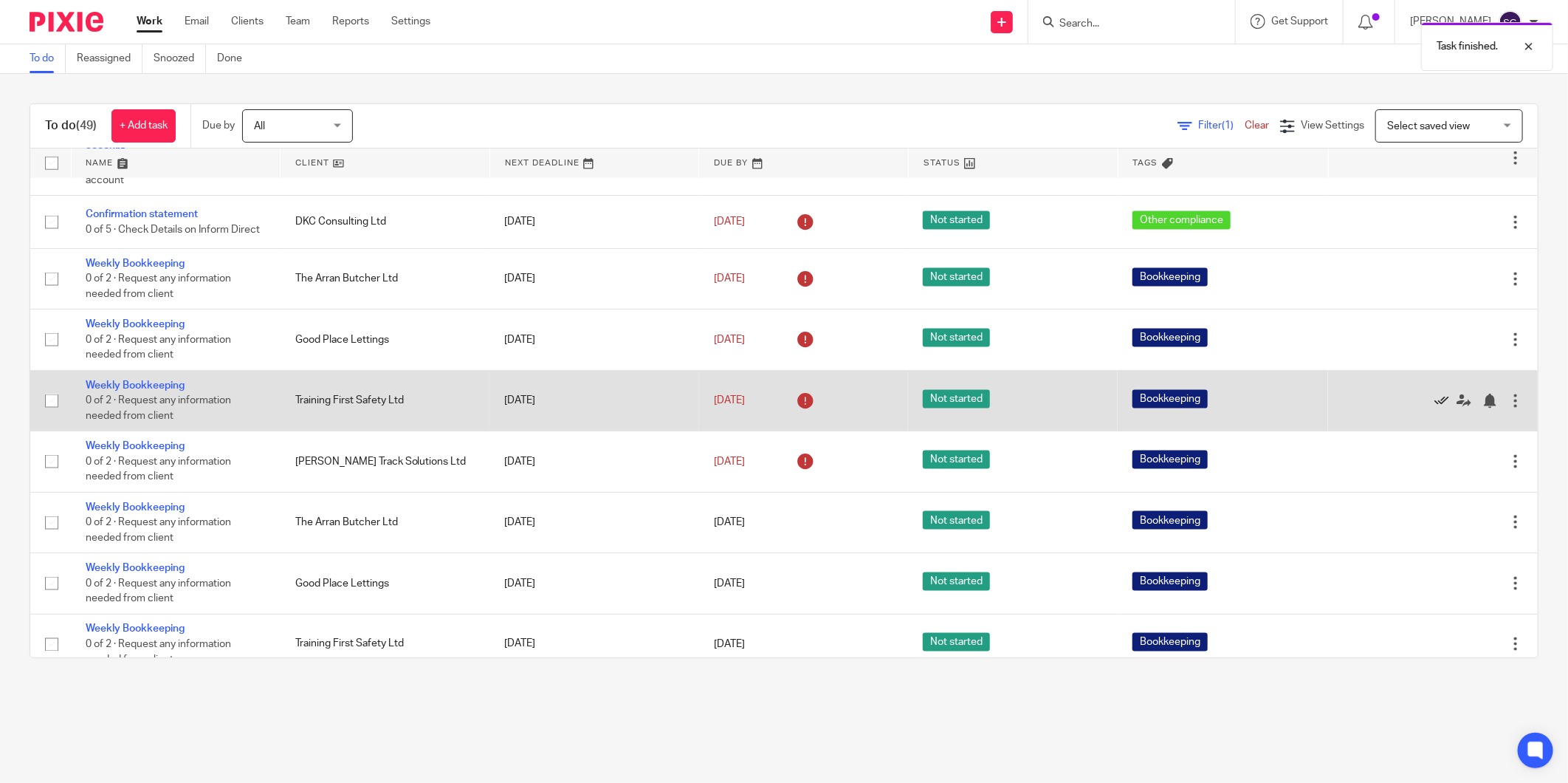
click at [1435, 408] on icon at bounding box center [1442, 401] width 15 height 15
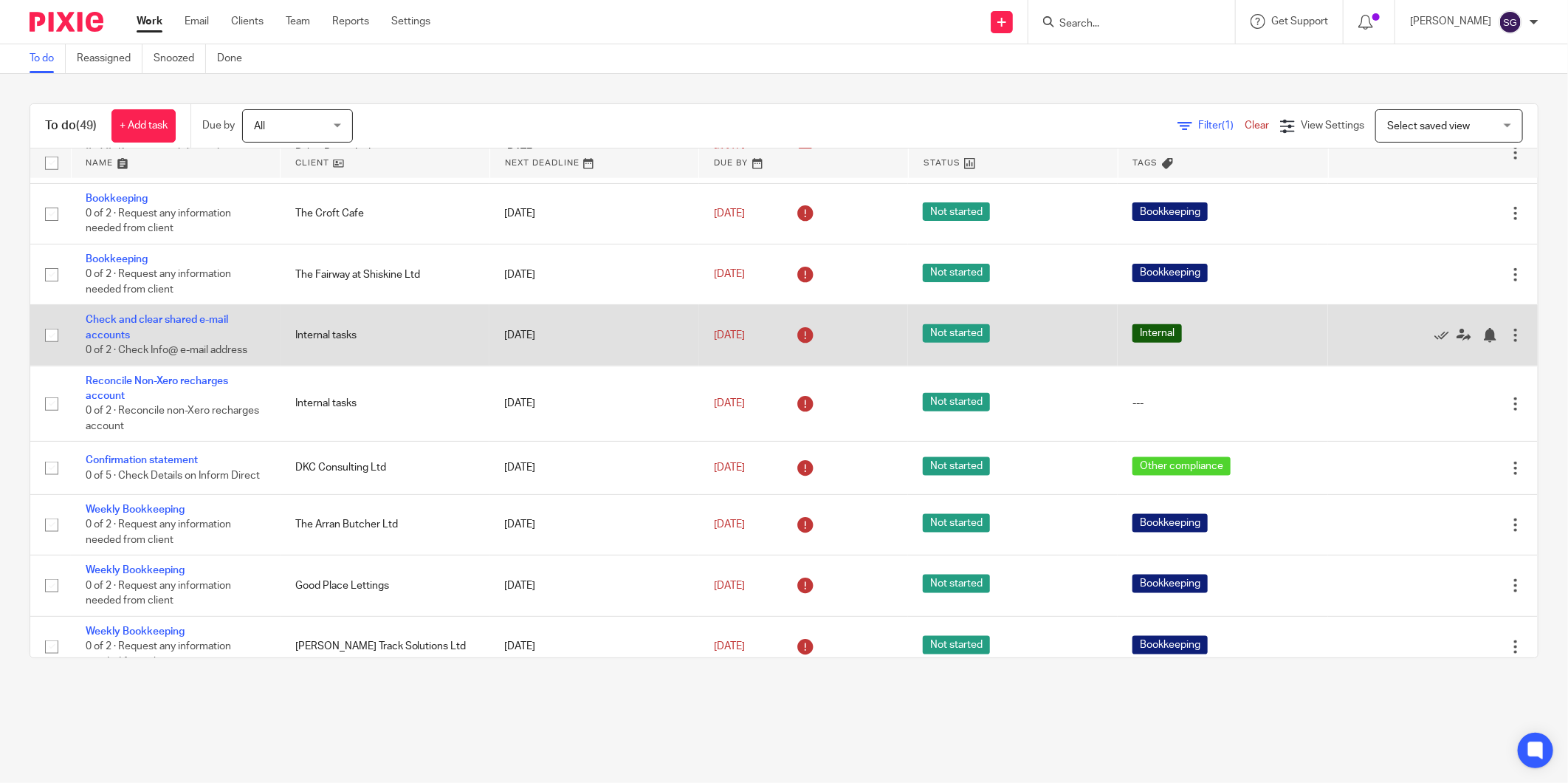
scroll to position [888, 0]
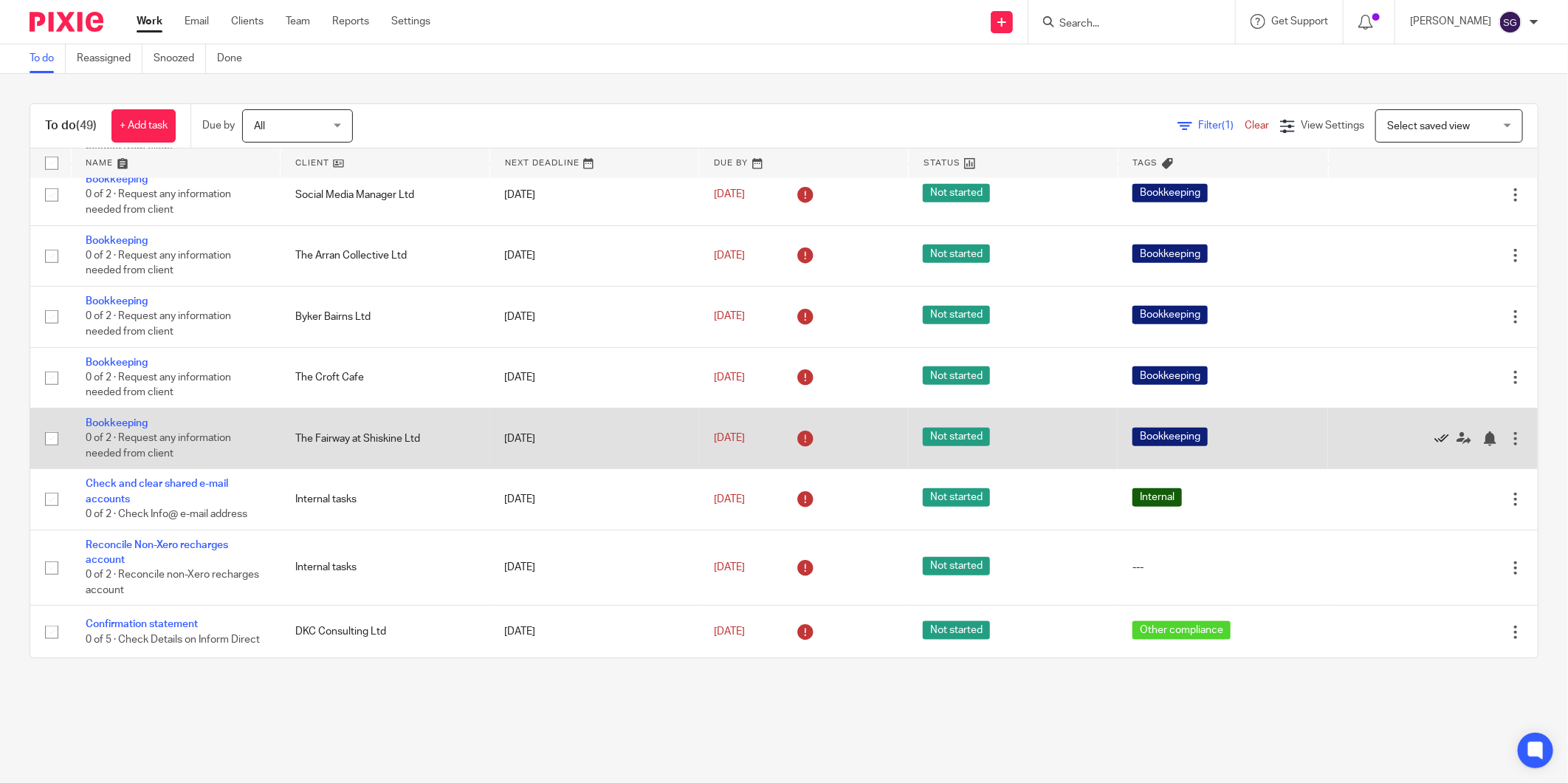
click at [1435, 446] on icon at bounding box center [1442, 439] width 15 height 15
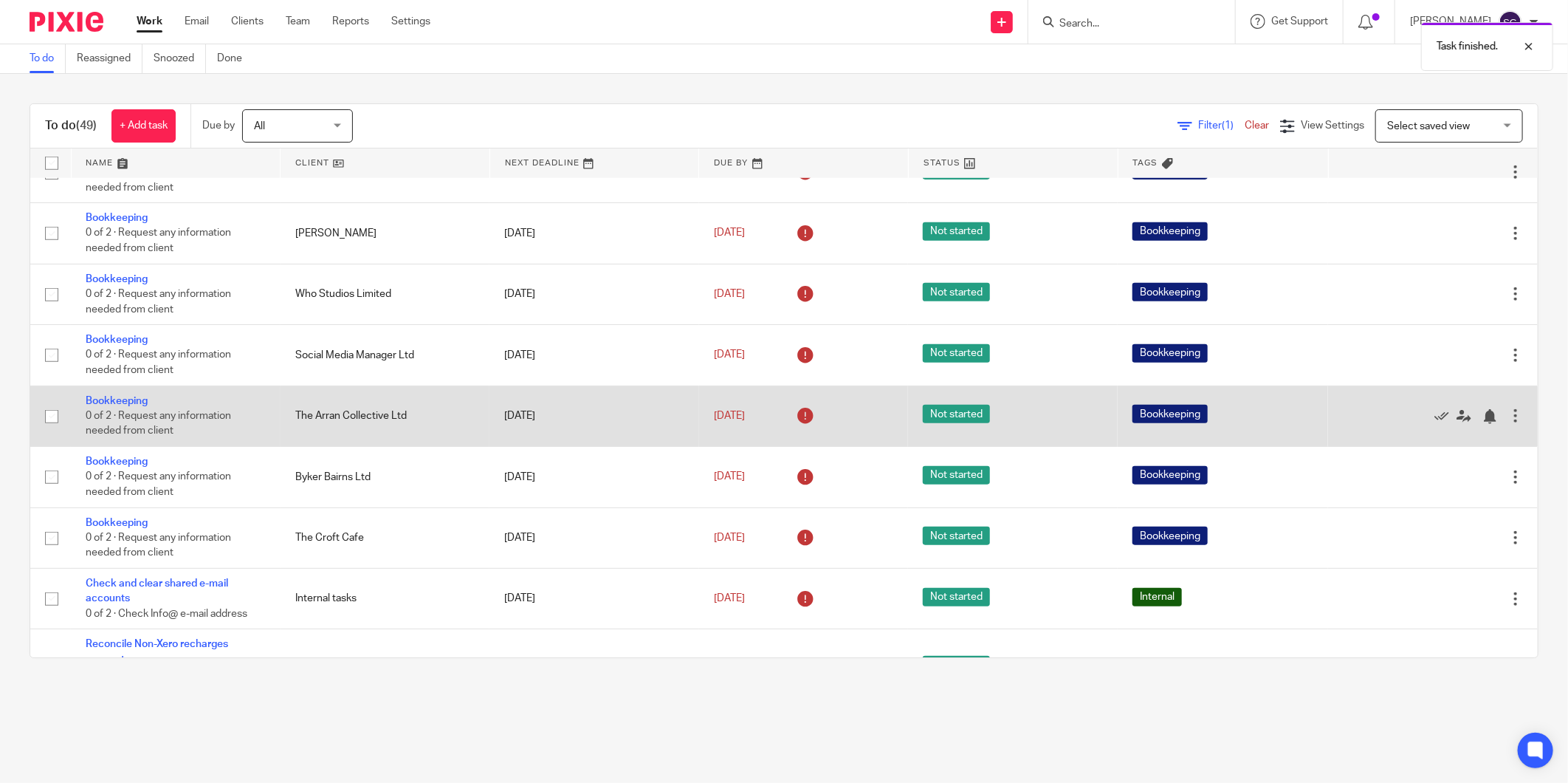
scroll to position [724, 0]
